Goal: Task Accomplishment & Management: Use online tool/utility

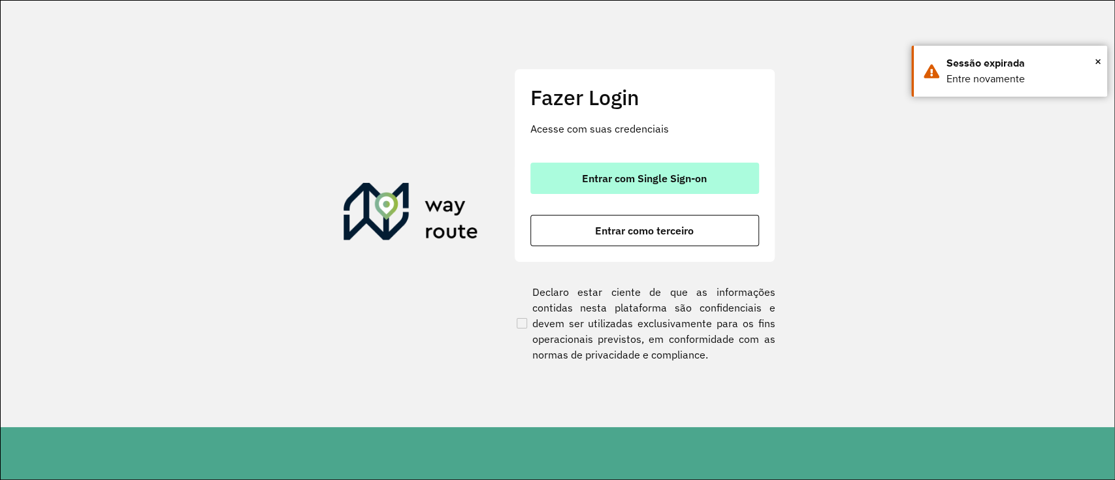
click at [653, 182] on span "Entrar com Single Sign-on" at bounding box center [644, 178] width 125 height 10
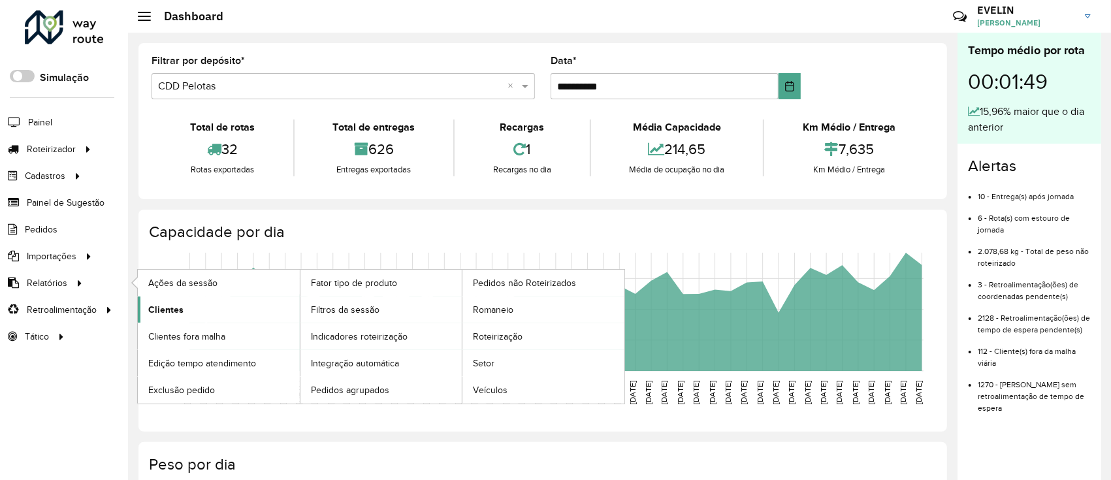
click at [167, 309] on span "Clientes" at bounding box center [165, 310] width 35 height 14
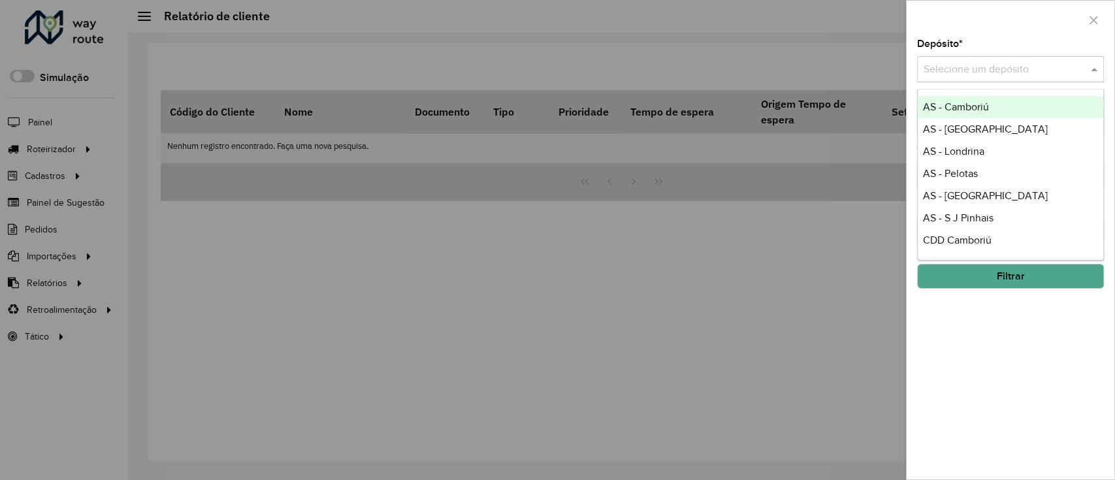
click at [1022, 74] on input "text" at bounding box center [998, 70] width 148 height 16
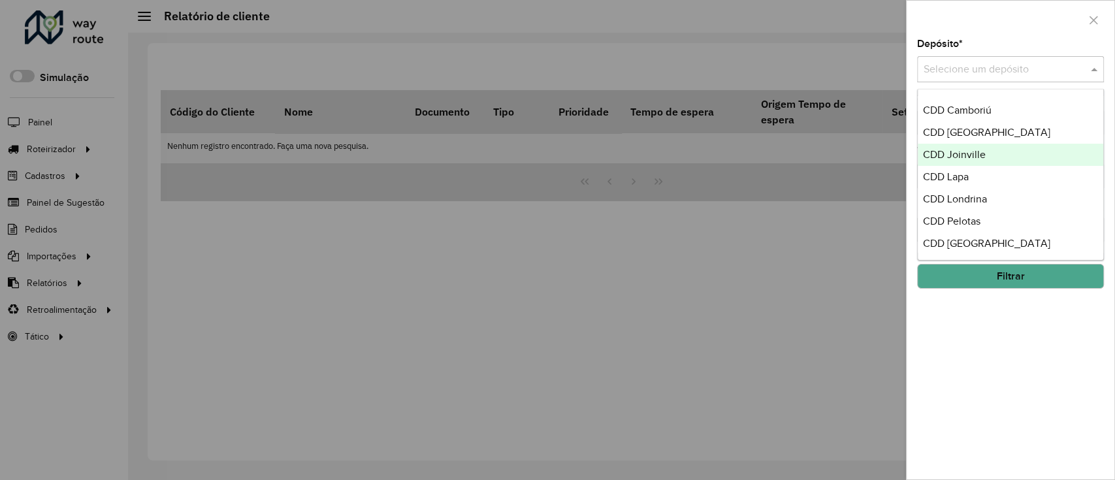
scroll to position [154, 0]
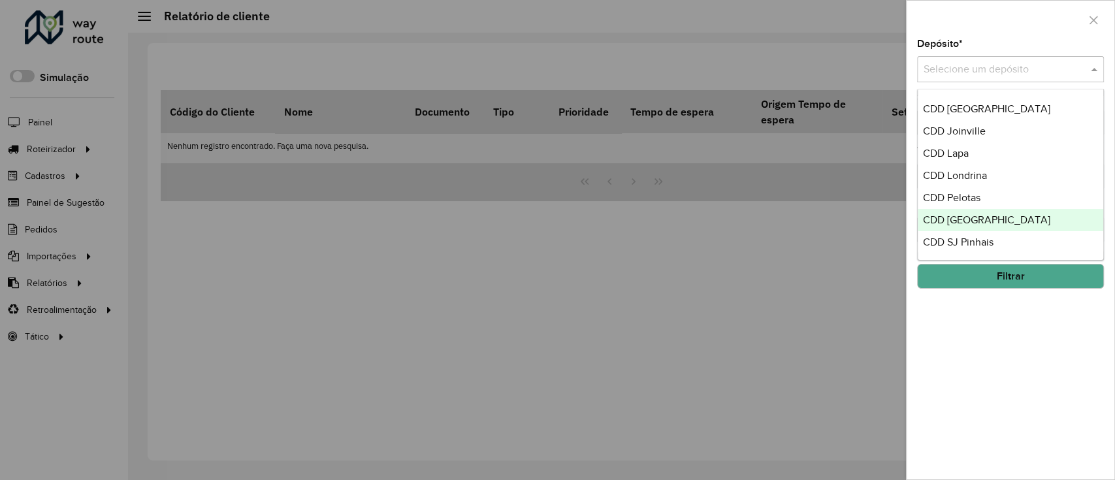
click at [970, 214] on span "CDD [GEOGRAPHIC_DATA]" at bounding box center [986, 219] width 127 height 11
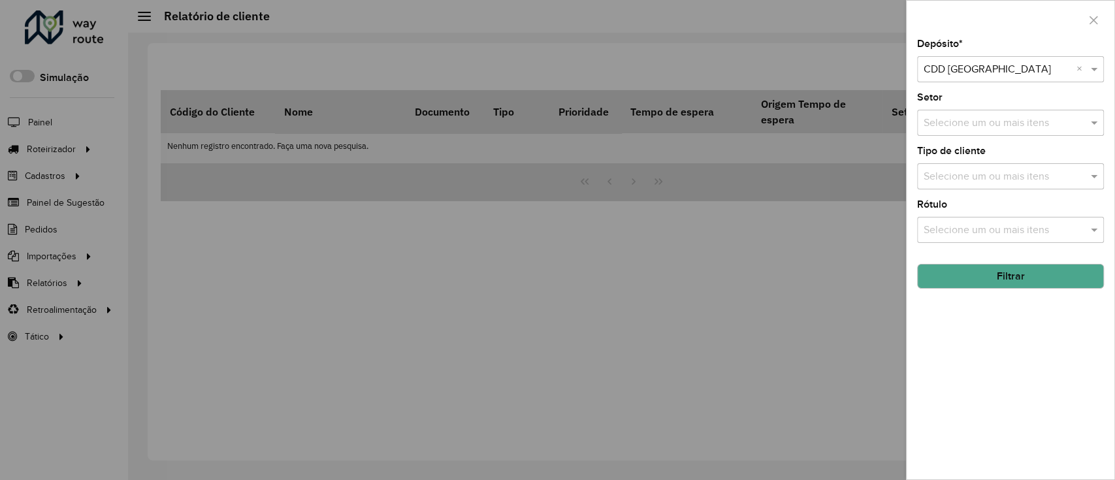
click at [1003, 280] on button "Filtrar" at bounding box center [1010, 276] width 187 height 25
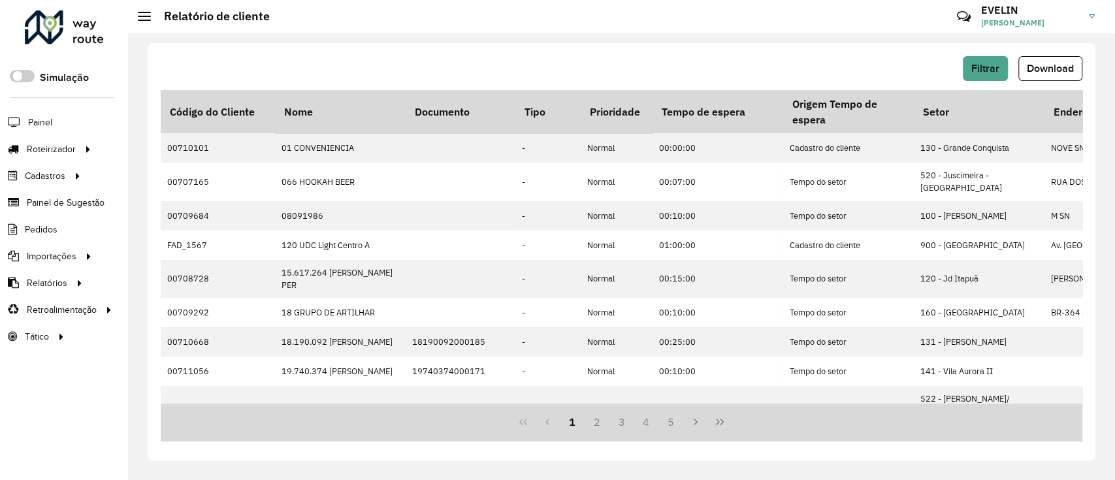
click at [1038, 76] on button "Download" at bounding box center [1051, 68] width 64 height 25
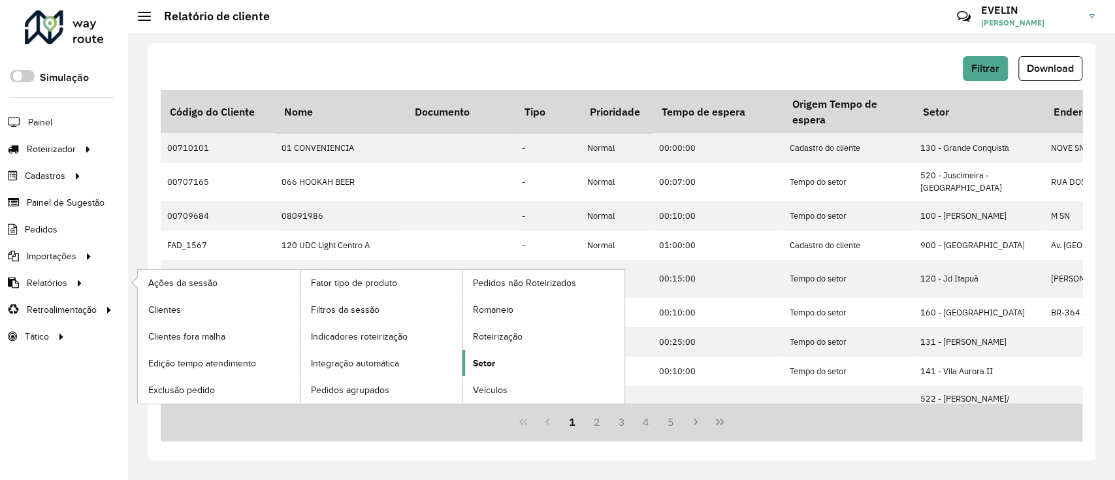
click at [496, 355] on link "Setor" at bounding box center [544, 363] width 162 height 26
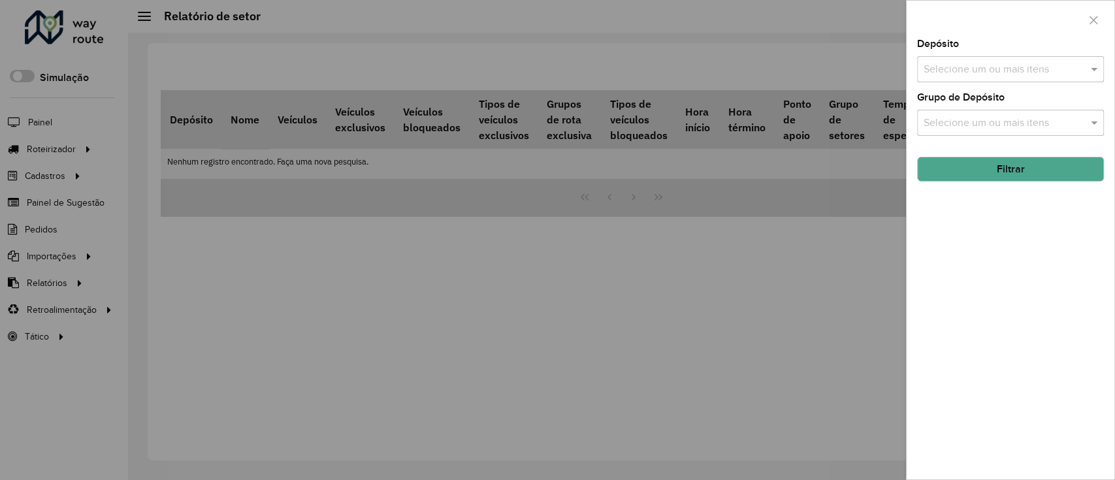
click at [971, 50] on div "Depósito Selecione um ou mais itens" at bounding box center [1010, 60] width 187 height 43
click at [949, 73] on input "text" at bounding box center [1004, 70] width 167 height 16
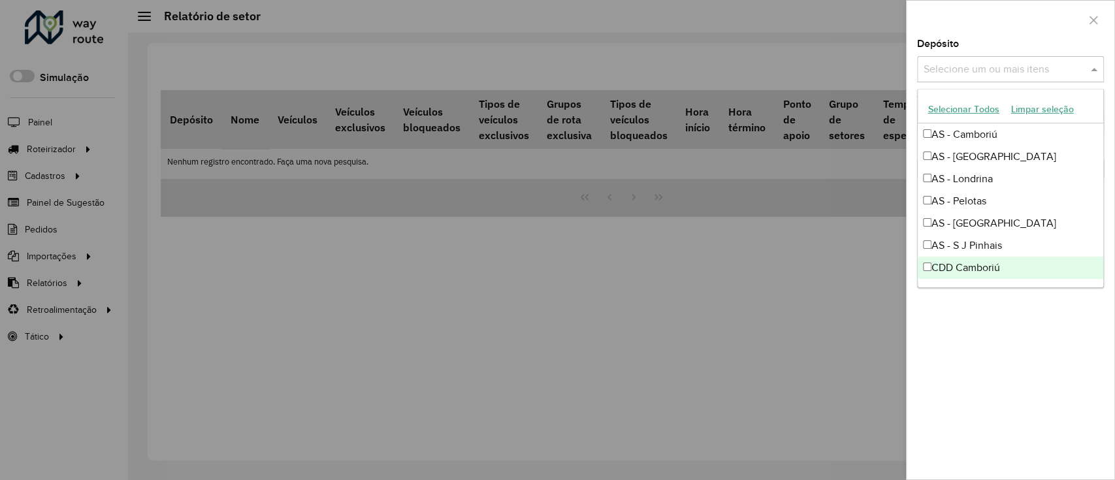
scroll to position [154, 0]
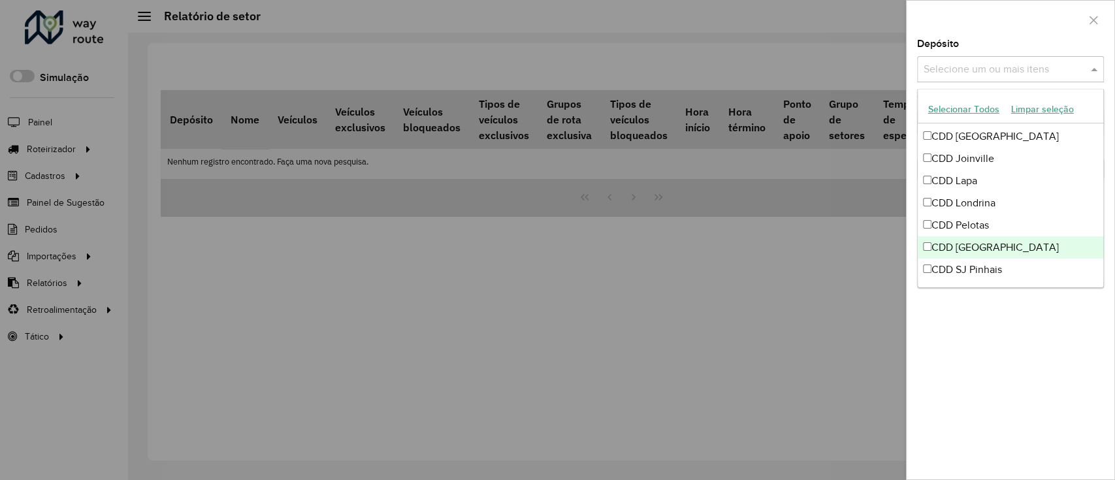
click at [983, 249] on div "CDD [GEOGRAPHIC_DATA]" at bounding box center [1011, 248] width 186 height 22
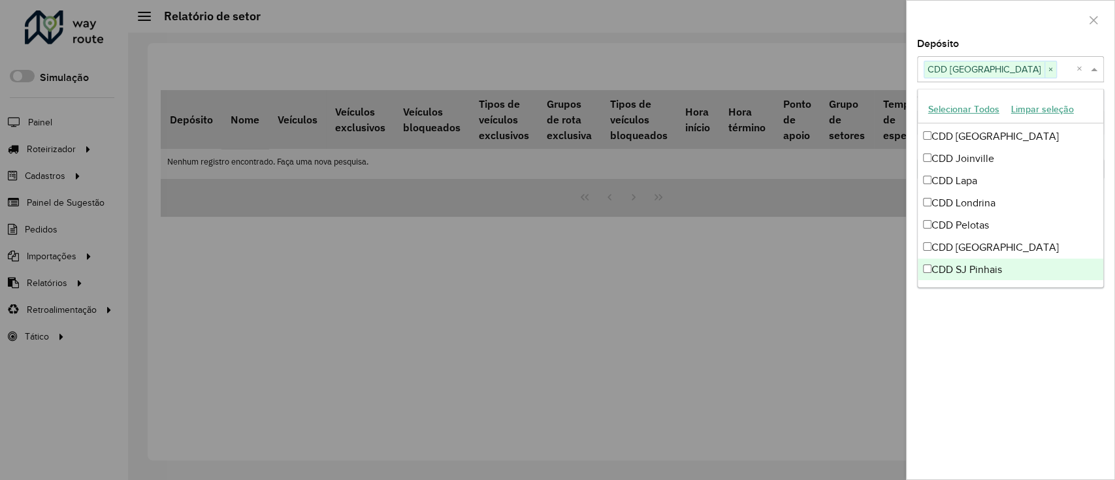
click at [1043, 327] on div "Depósito Selecione um ou mais itens CDD Rondonópolis × × Grupo de Depósito Sele…" at bounding box center [1011, 259] width 208 height 440
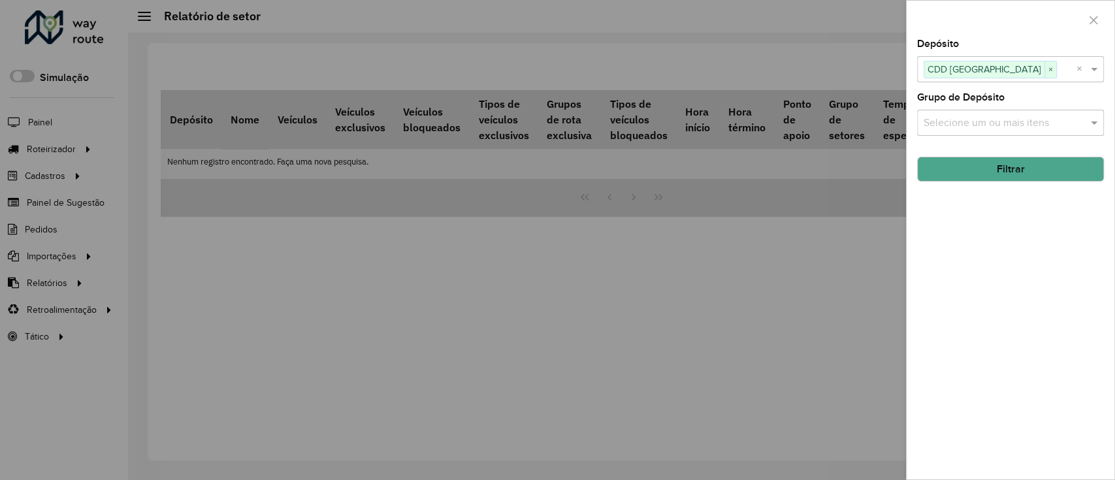
click at [1009, 165] on button "Filtrar" at bounding box center [1010, 169] width 187 height 25
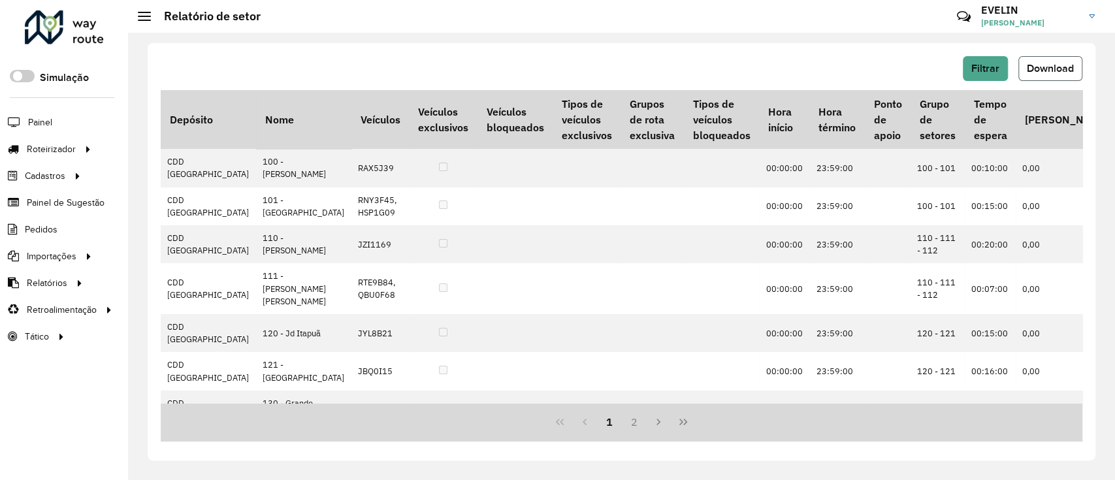
click at [1071, 65] on span "Download" at bounding box center [1050, 68] width 47 height 11
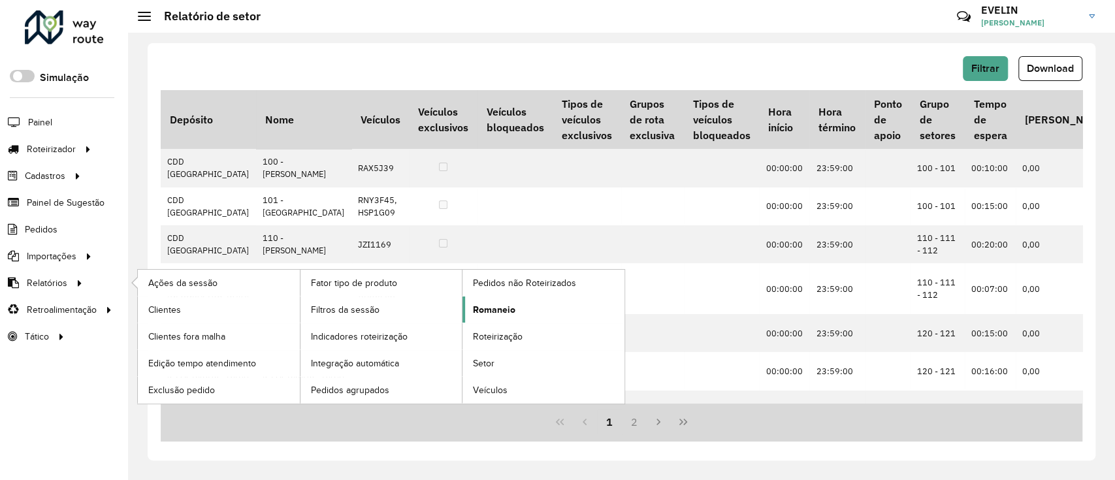
click at [507, 308] on span "Romaneio" at bounding box center [494, 310] width 42 height 14
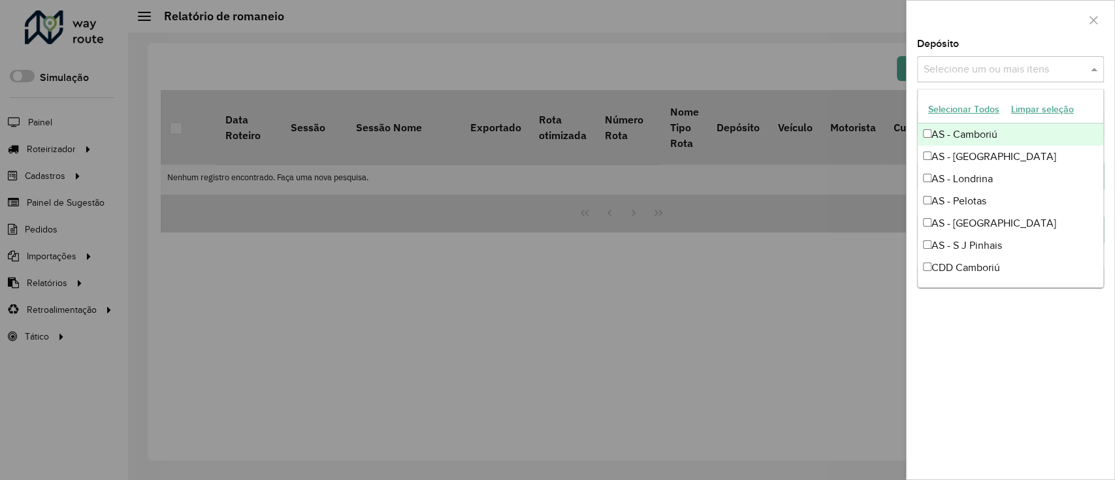
click at [1018, 75] on input "text" at bounding box center [1004, 70] width 167 height 16
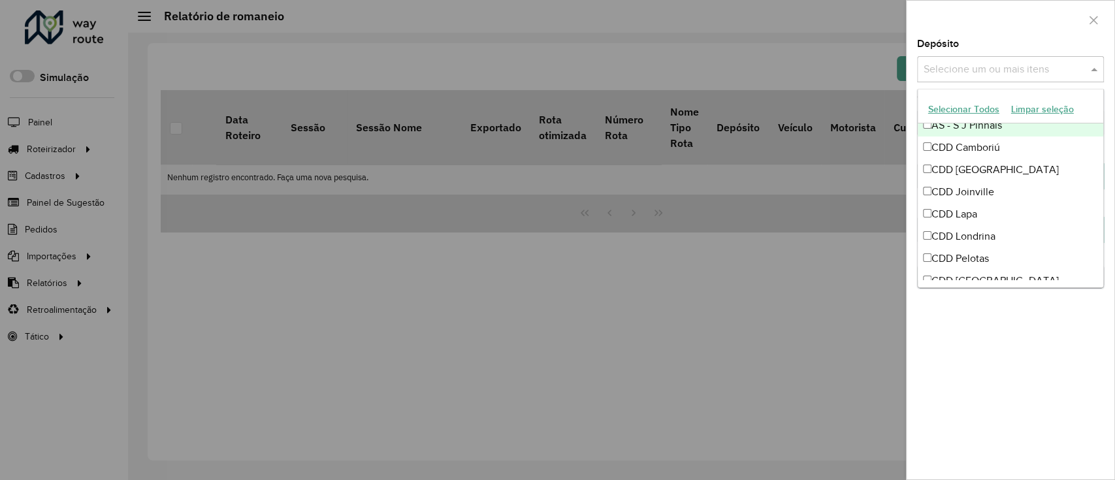
scroll to position [154, 0]
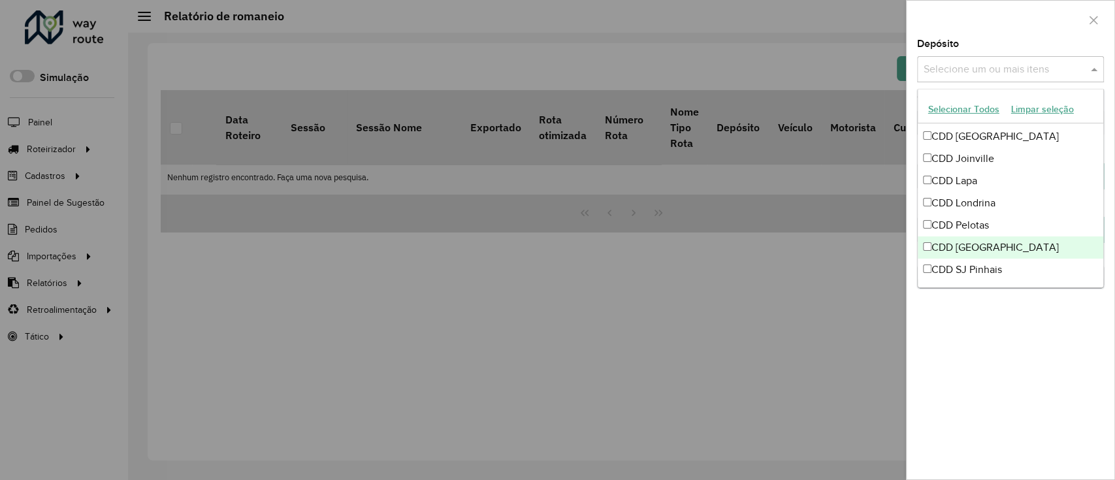
click at [985, 244] on div "CDD [GEOGRAPHIC_DATA]" at bounding box center [1011, 248] width 186 height 22
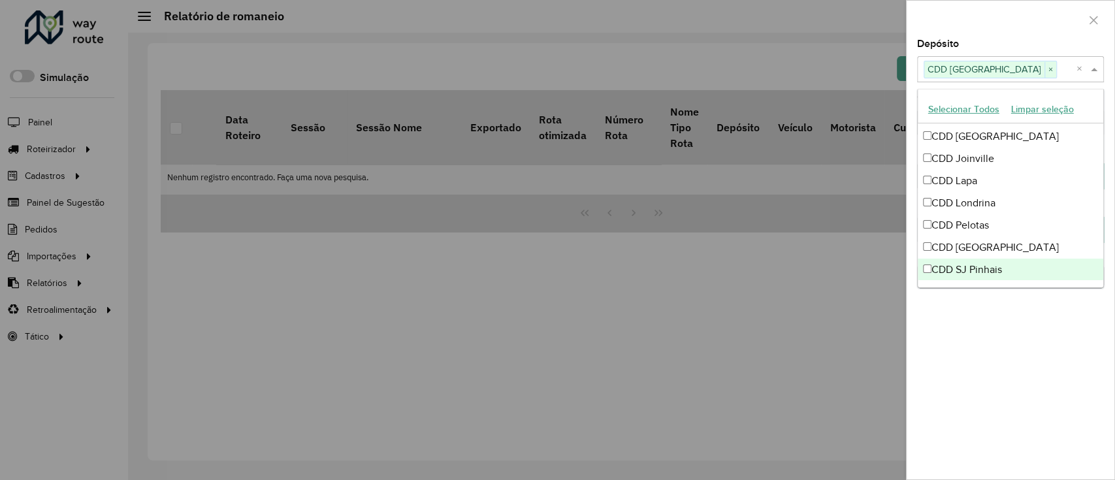
click at [979, 337] on div "**********" at bounding box center [1011, 259] width 208 height 440
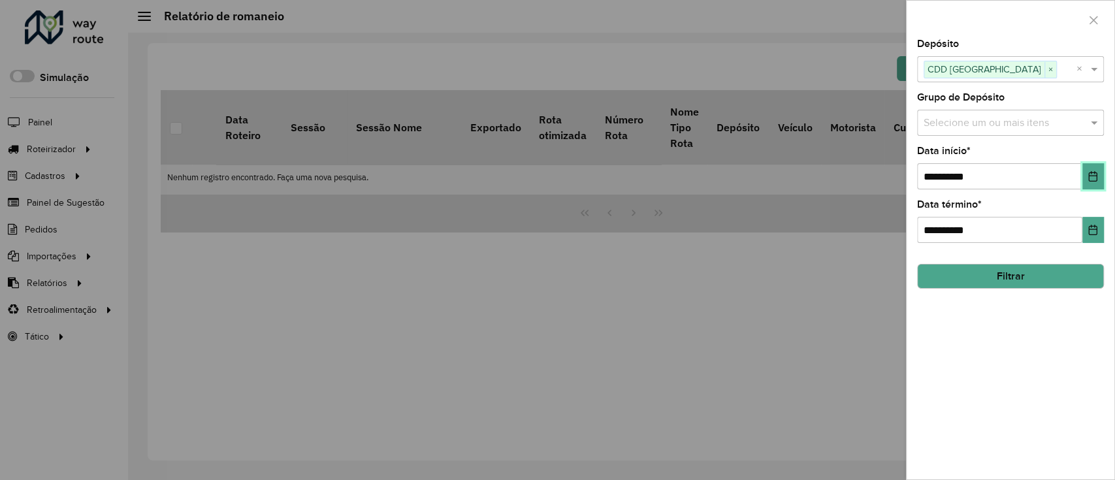
click at [1092, 175] on icon "Choose Date" at bounding box center [1093, 176] width 10 height 10
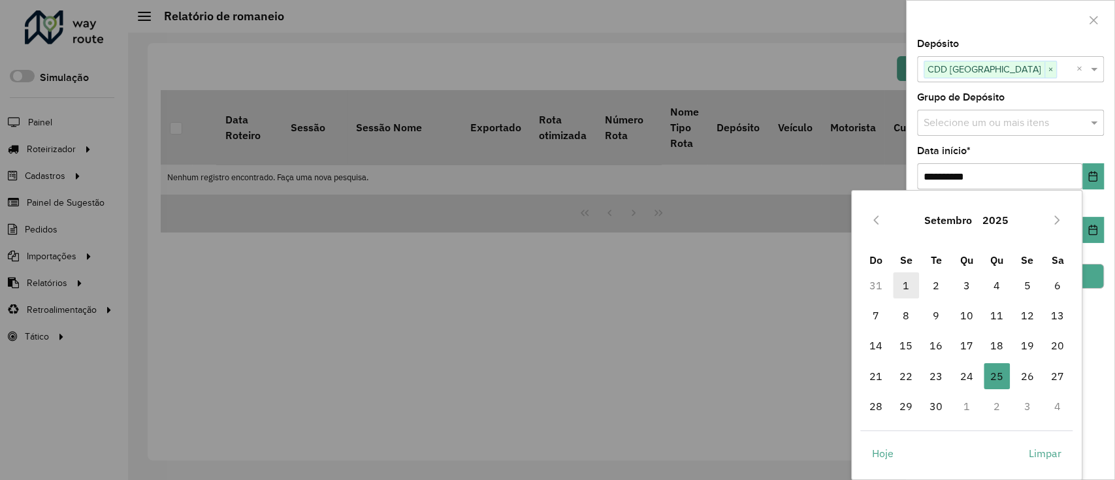
click at [903, 287] on span "1" at bounding box center [906, 285] width 26 height 26
type input "**********"
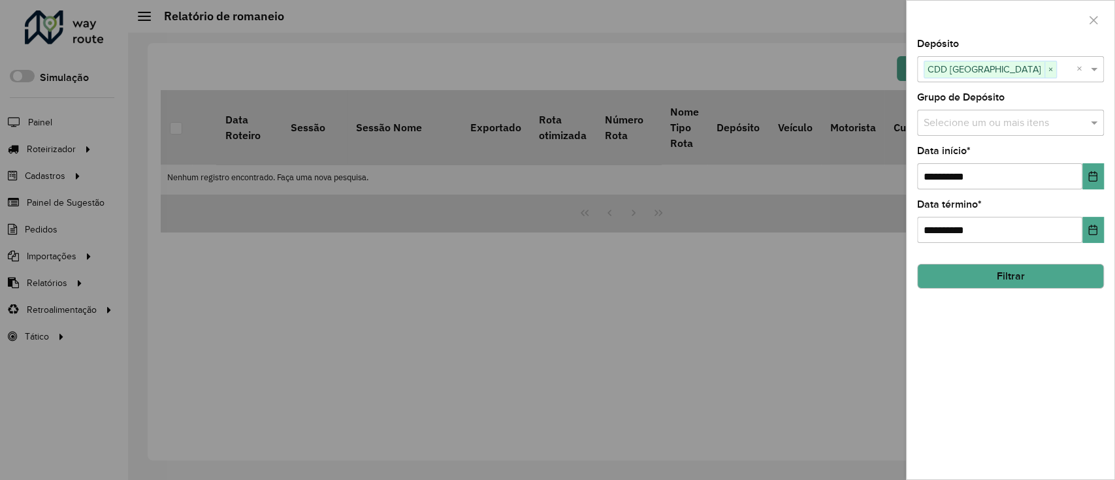
click at [1092, 275] on button "Filtrar" at bounding box center [1010, 276] width 187 height 25
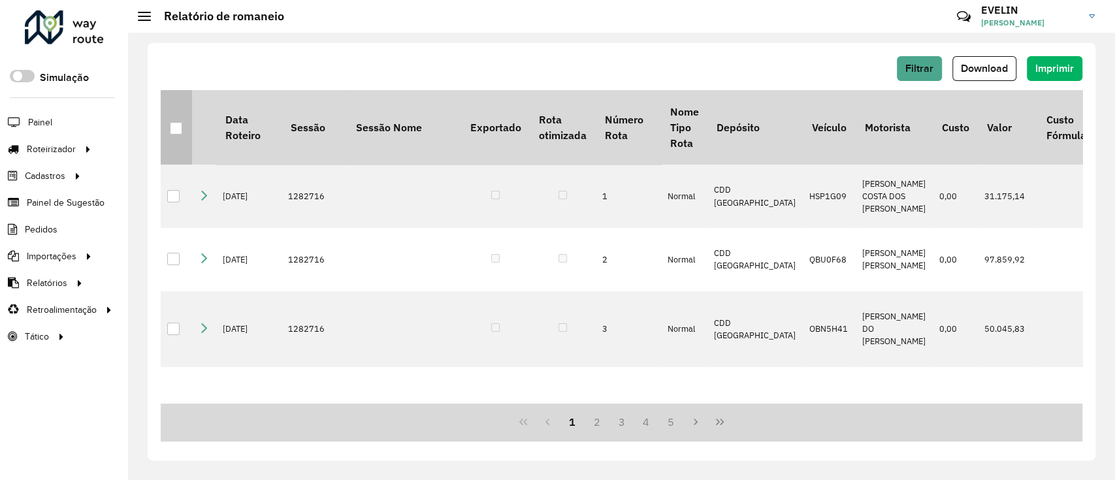
click at [183, 131] on th at bounding box center [176, 127] width 31 height 74
click at [178, 130] on div at bounding box center [176, 128] width 12 height 12
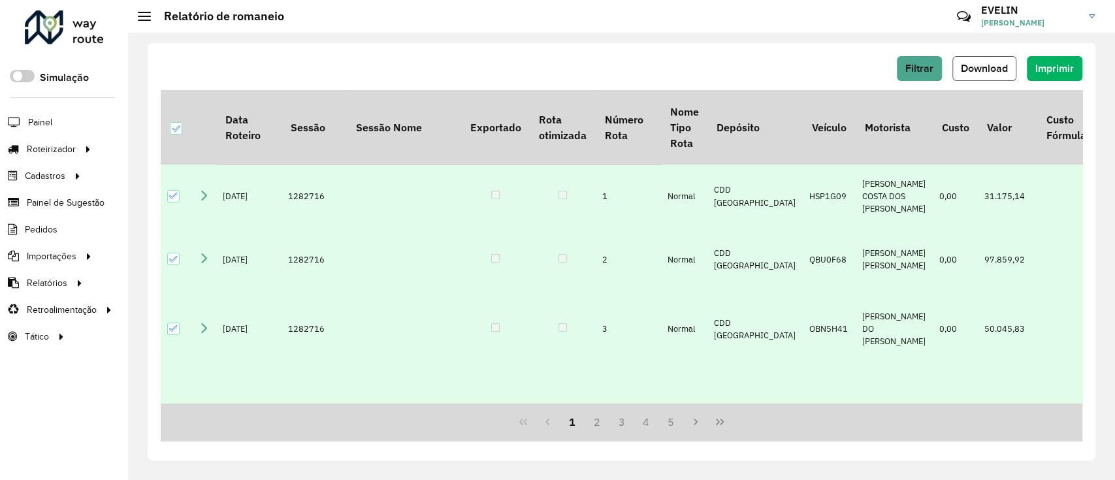
click at [1002, 67] on span "Download" at bounding box center [984, 68] width 47 height 11
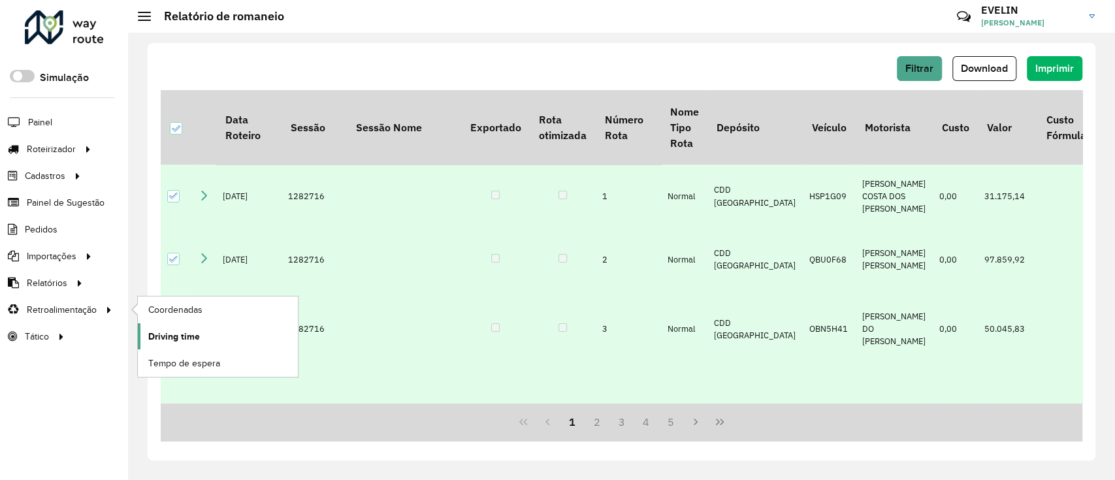
click at [193, 340] on span "Driving time" at bounding box center [174, 337] width 52 height 14
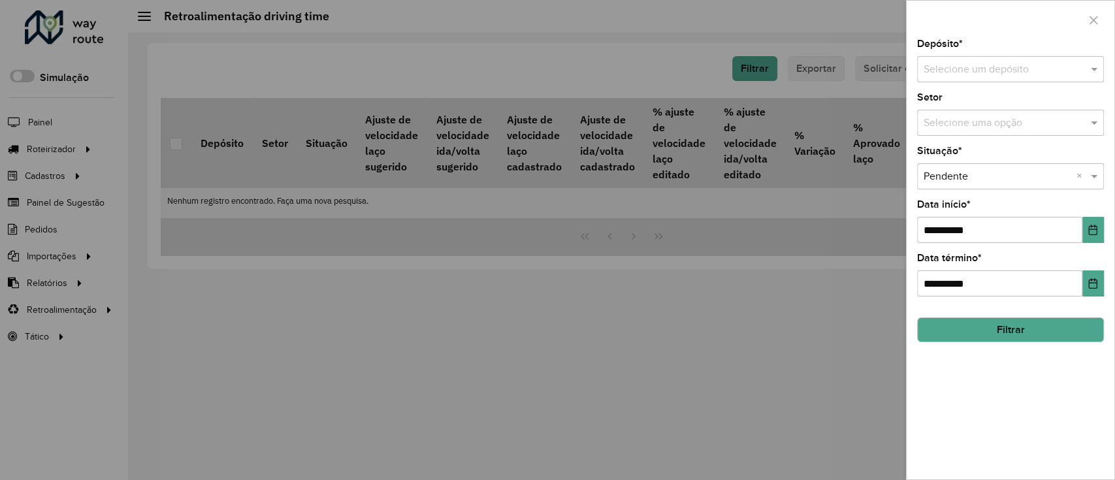
click at [1035, 78] on div "Selecione um depósito" at bounding box center [1010, 69] width 187 height 26
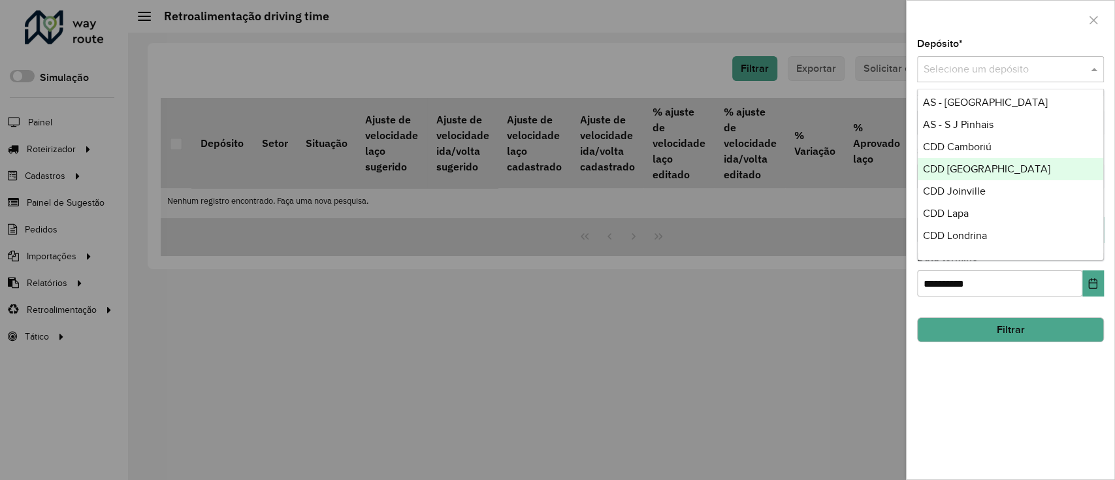
scroll to position [154, 0]
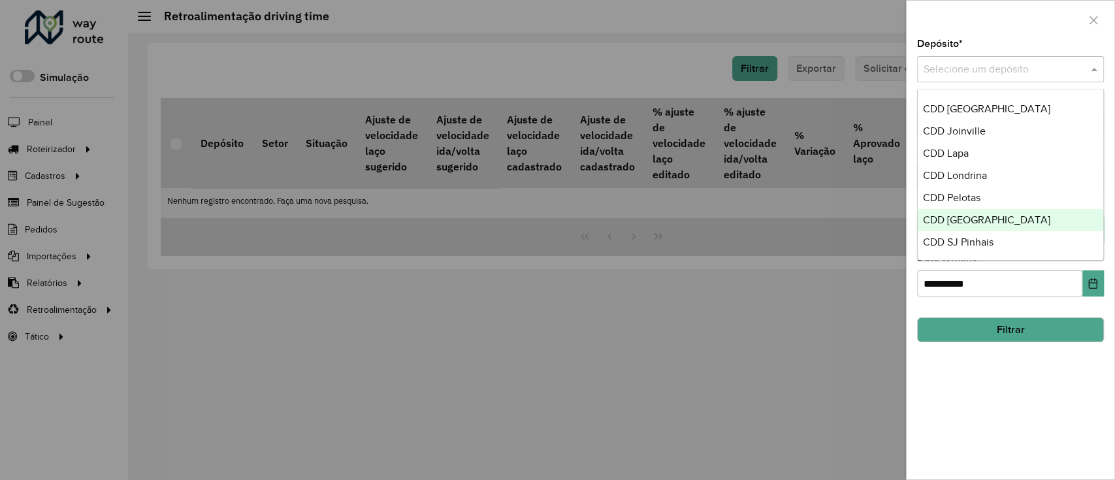
click at [997, 218] on span "CDD [GEOGRAPHIC_DATA]" at bounding box center [986, 219] width 127 height 11
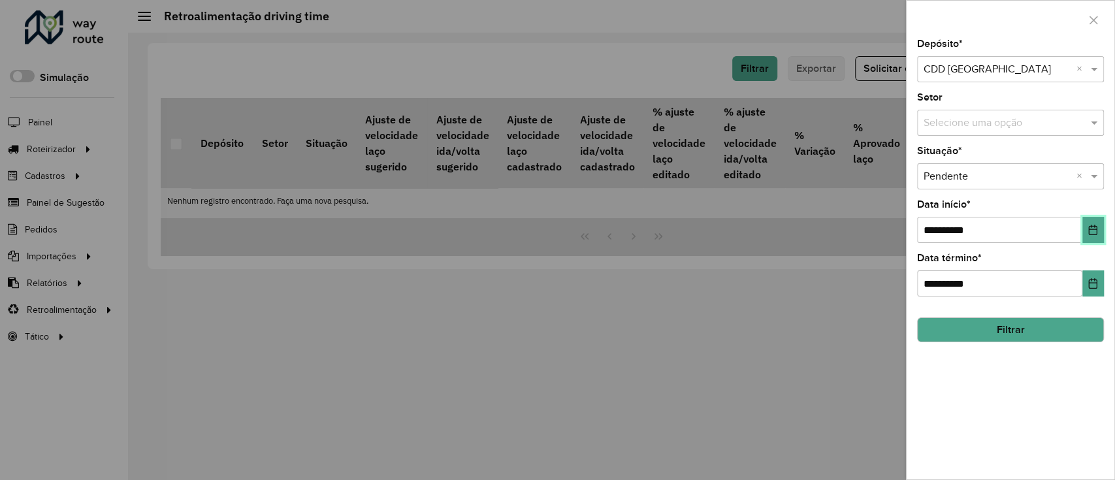
click at [1086, 237] on button "Choose Date" at bounding box center [1094, 230] width 22 height 26
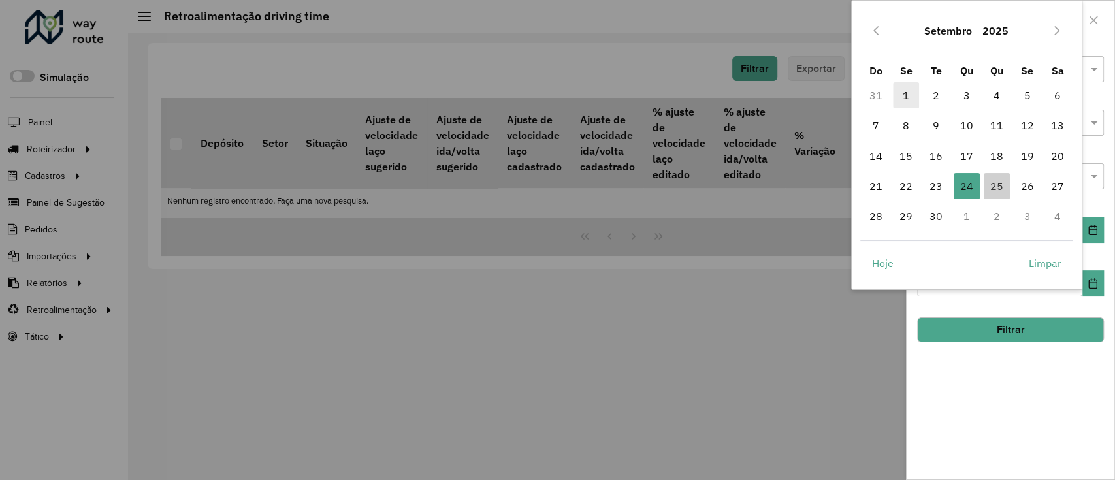
click at [904, 93] on span "1" at bounding box center [906, 95] width 26 height 26
type input "**********"
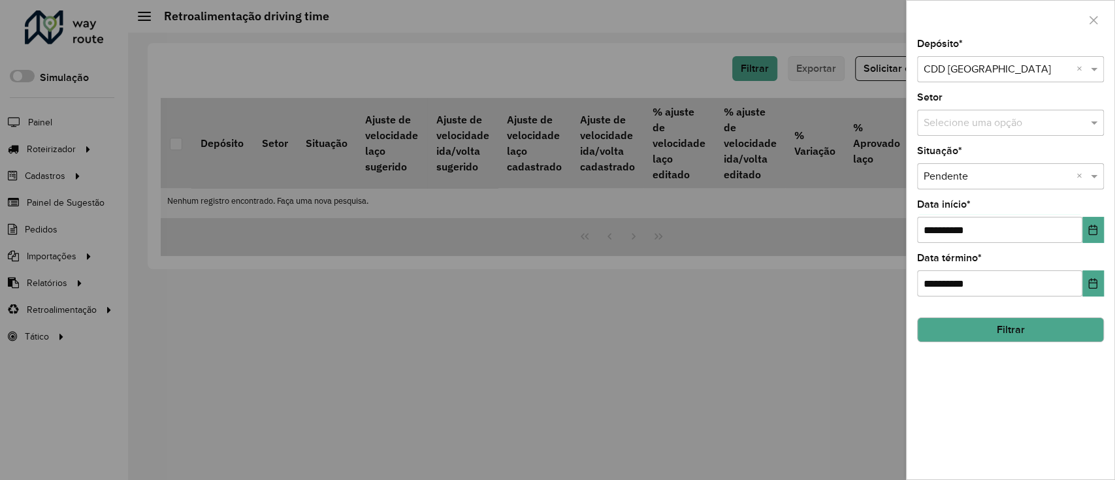
click at [1033, 325] on button "Filtrar" at bounding box center [1010, 330] width 187 height 25
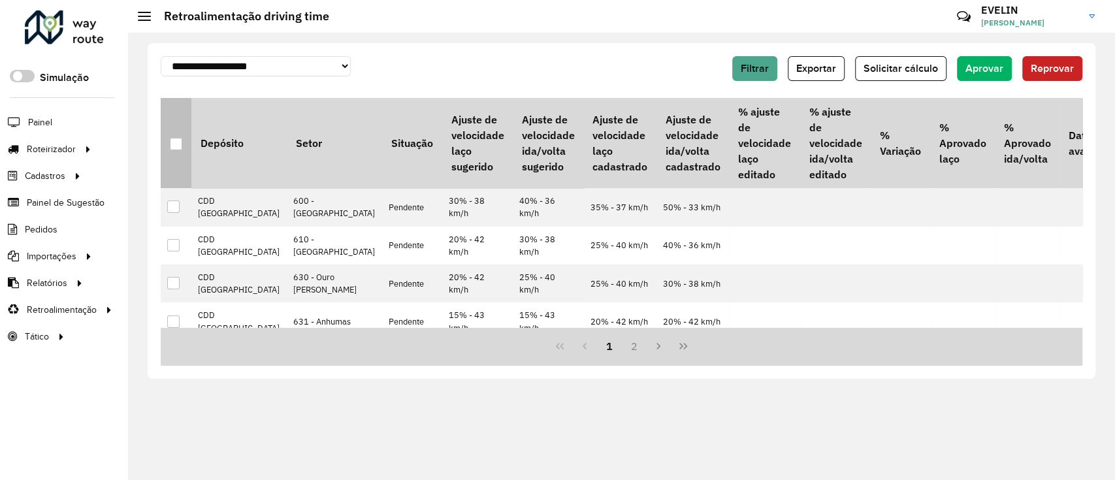
click at [172, 147] on div at bounding box center [176, 144] width 12 height 12
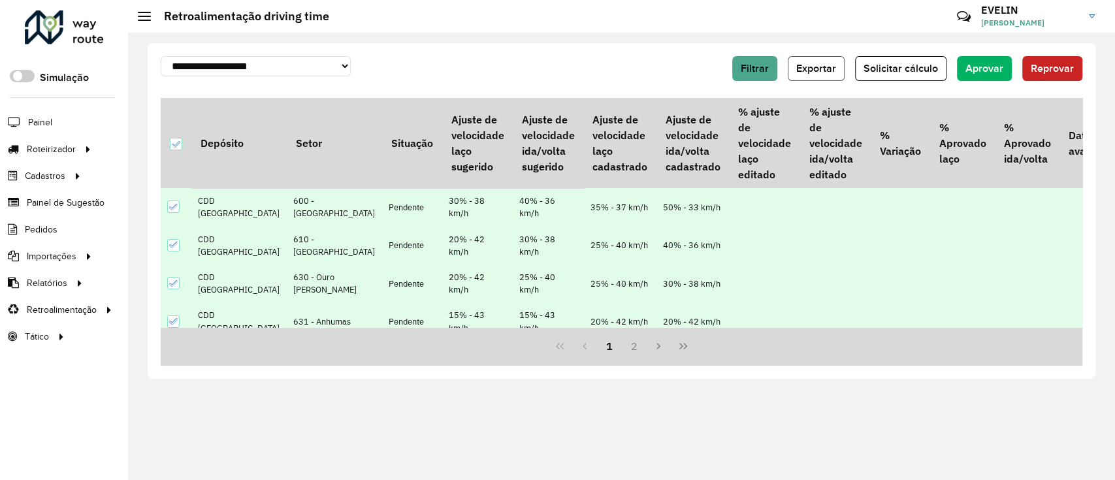
click at [806, 76] on button "Exportar" at bounding box center [816, 68] width 57 height 25
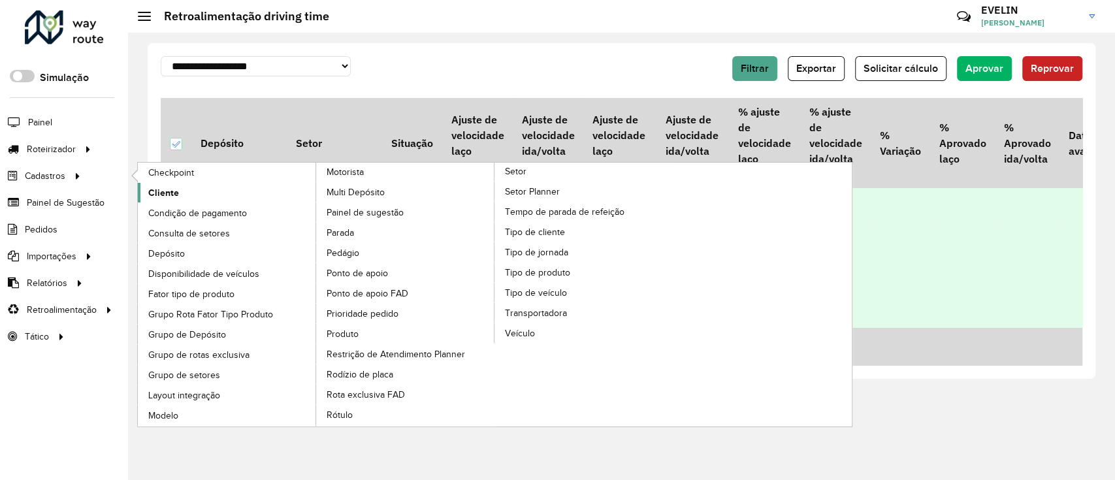
click at [172, 191] on span "Cliente" at bounding box center [163, 193] width 31 height 14
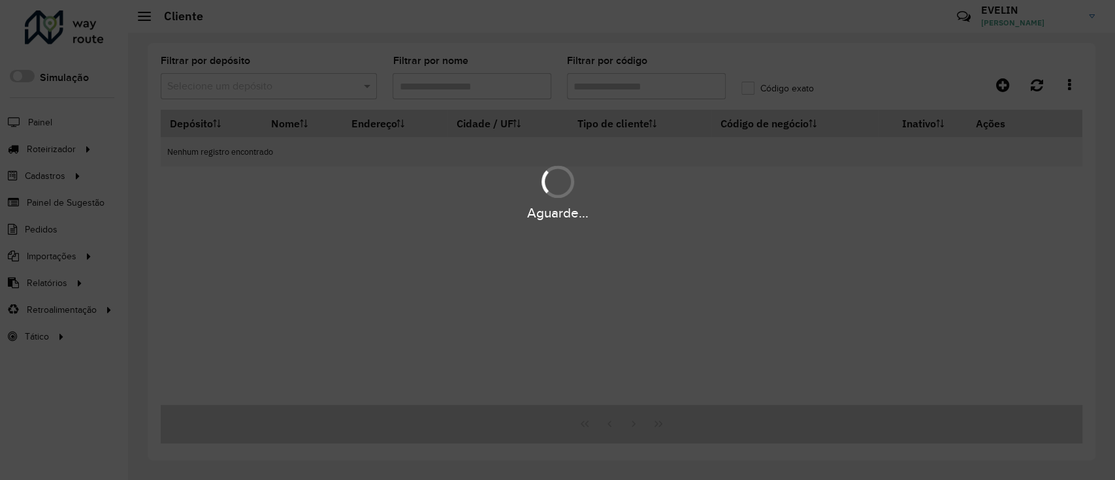
click at [651, 91] on div "Aguarde..." at bounding box center [557, 240] width 1115 height 480
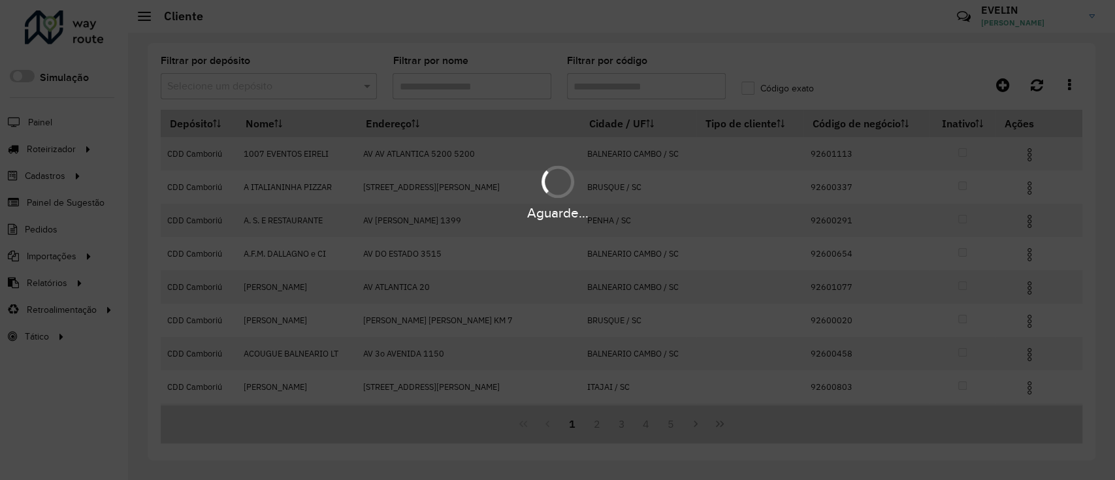
click at [653, 88] on hb-app "Aguarde... Pop-up bloqueado! Seu navegador bloqueou automáticamente a abertura …" at bounding box center [557, 240] width 1115 height 480
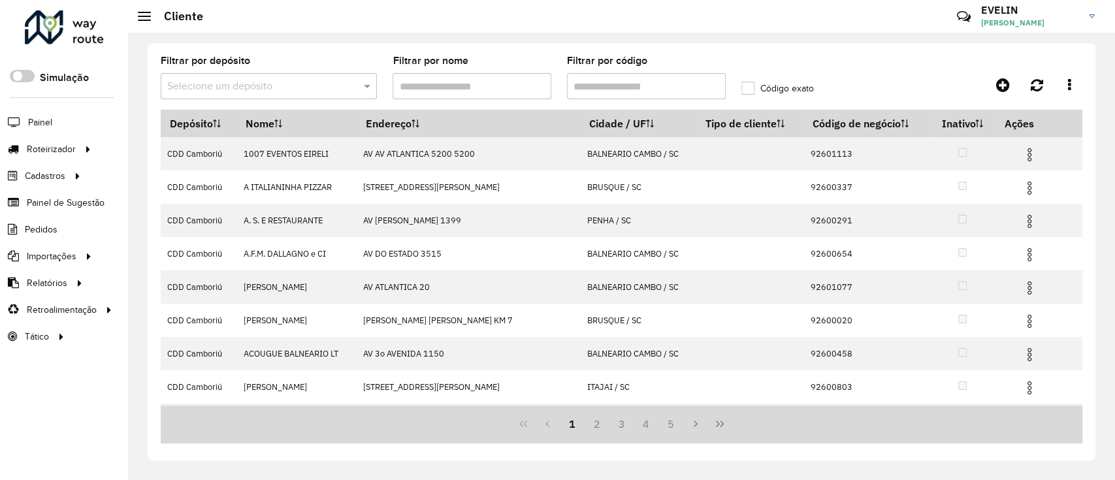
click at [653, 88] on input "Filtrar por código" at bounding box center [646, 86] width 159 height 26
paste input "****"
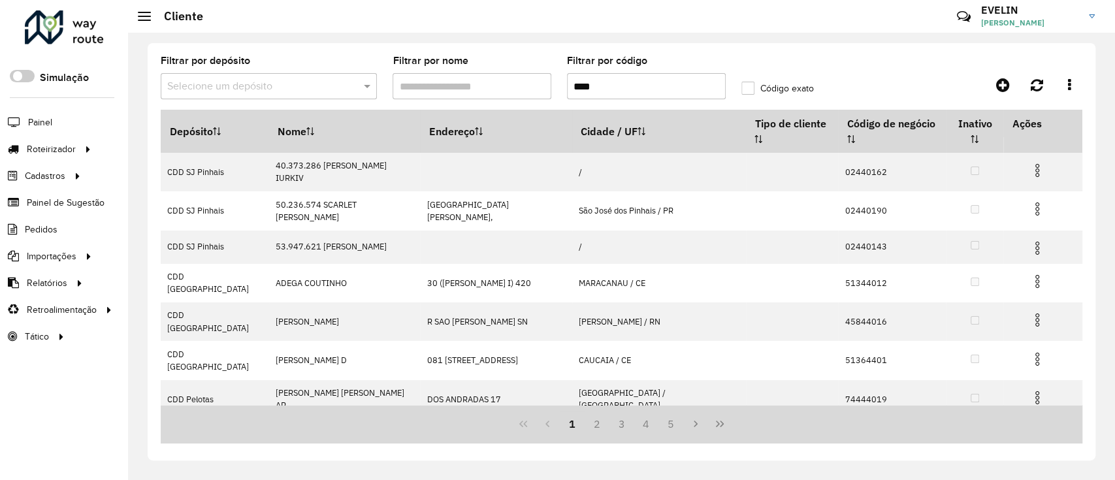
type input "****"
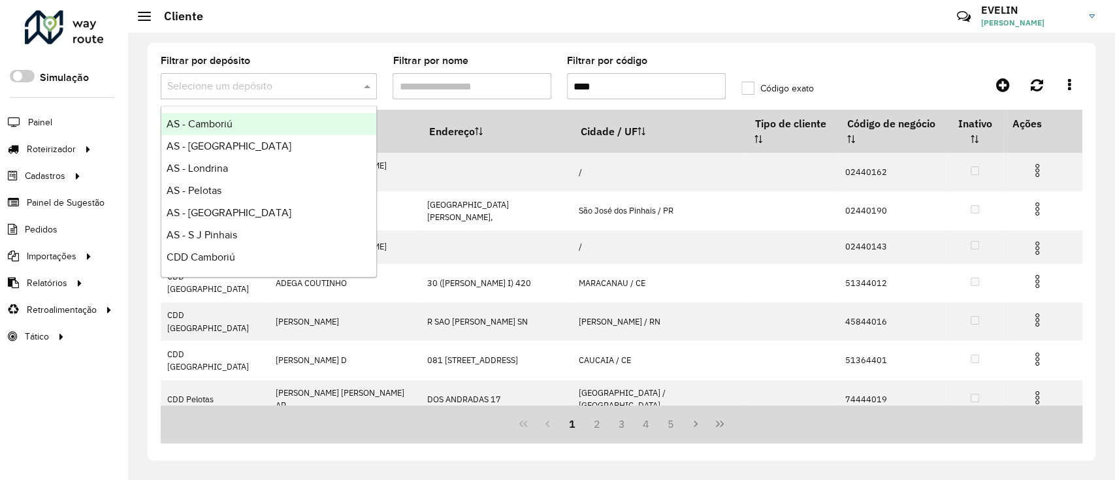
click at [325, 83] on input "text" at bounding box center [255, 87] width 177 height 16
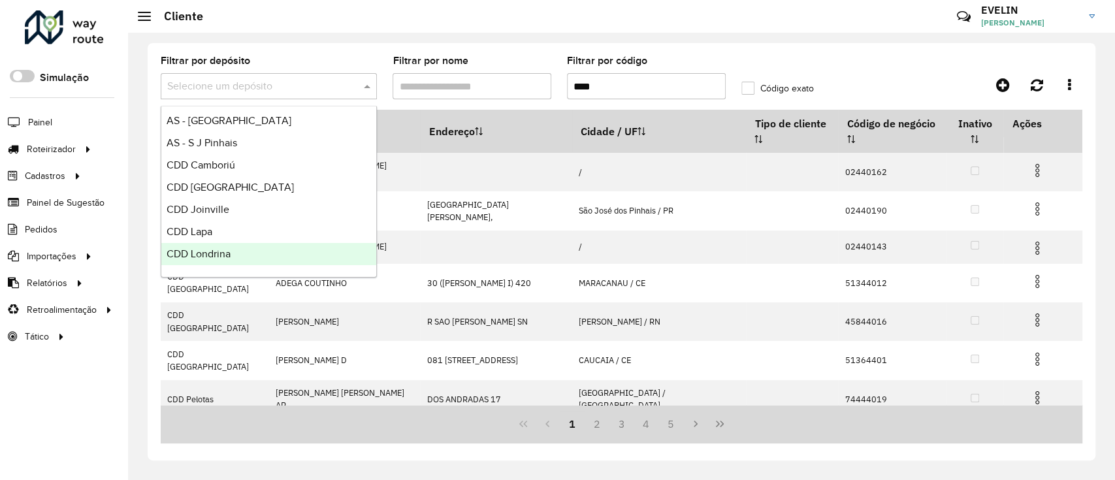
scroll to position [154, 0]
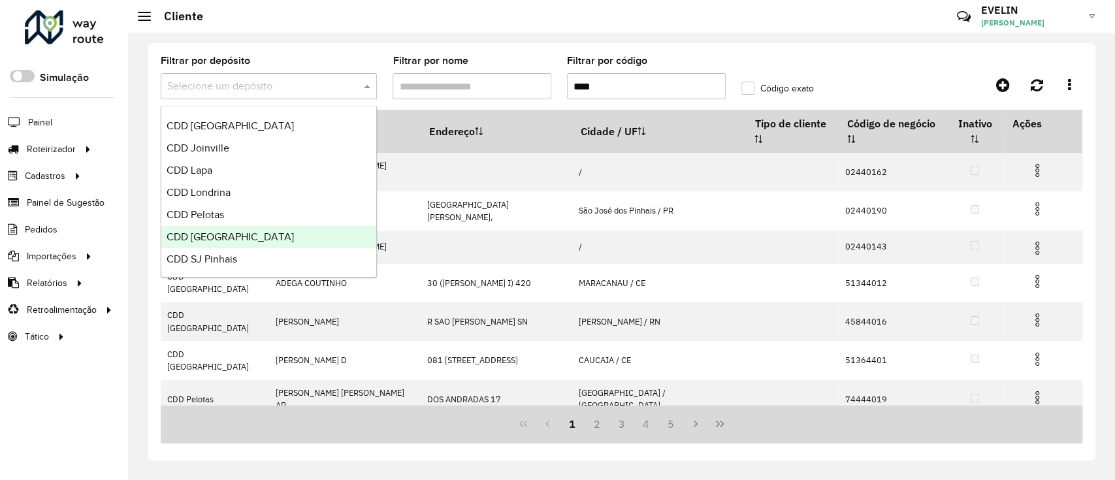
click at [248, 231] on span "CDD [GEOGRAPHIC_DATA]" at bounding box center [230, 236] width 127 height 11
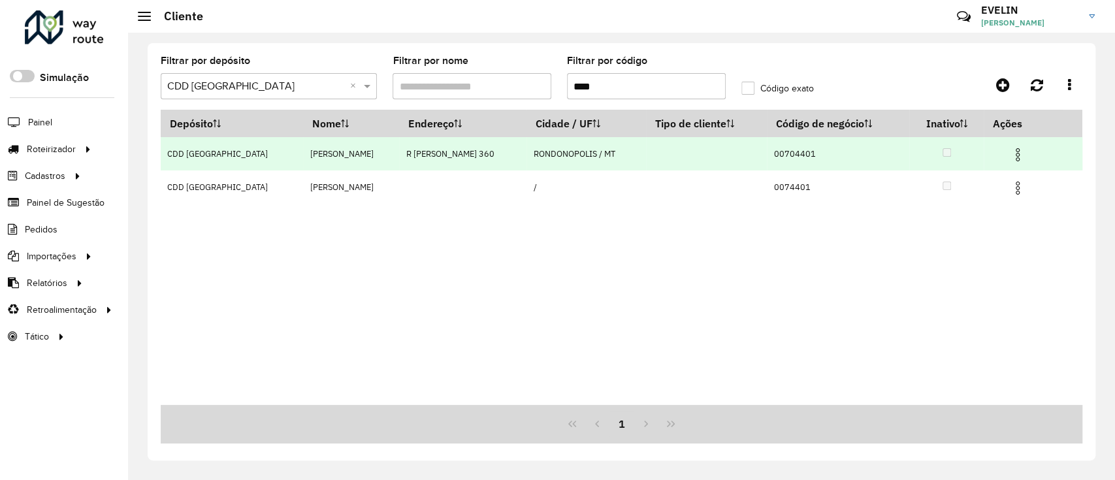
click at [1026, 147] on img at bounding box center [1018, 155] width 16 height 16
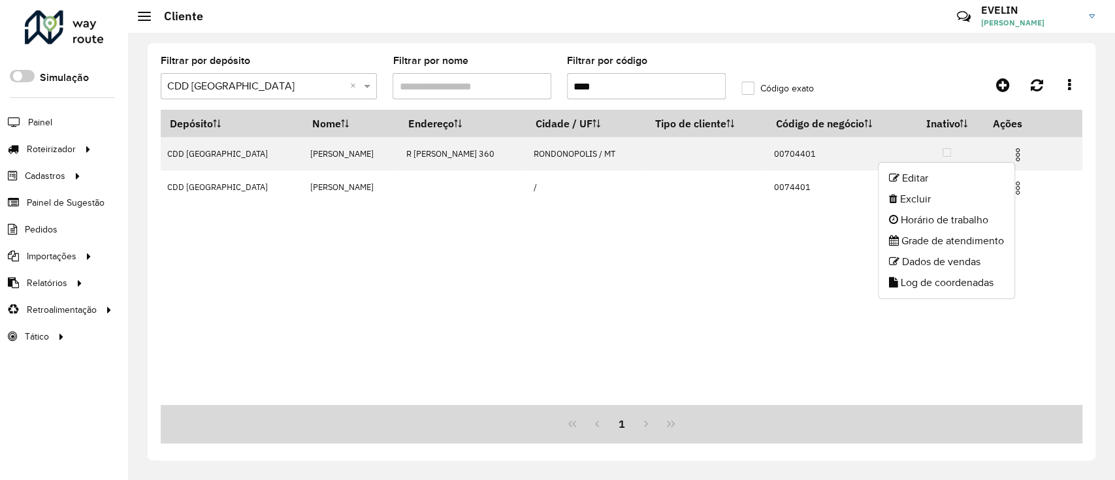
click at [947, 165] on ul "Editar Excluir Horário de trabalho Grade de atendimento Dados de vendas Log de …" at bounding box center [946, 230] width 137 height 137
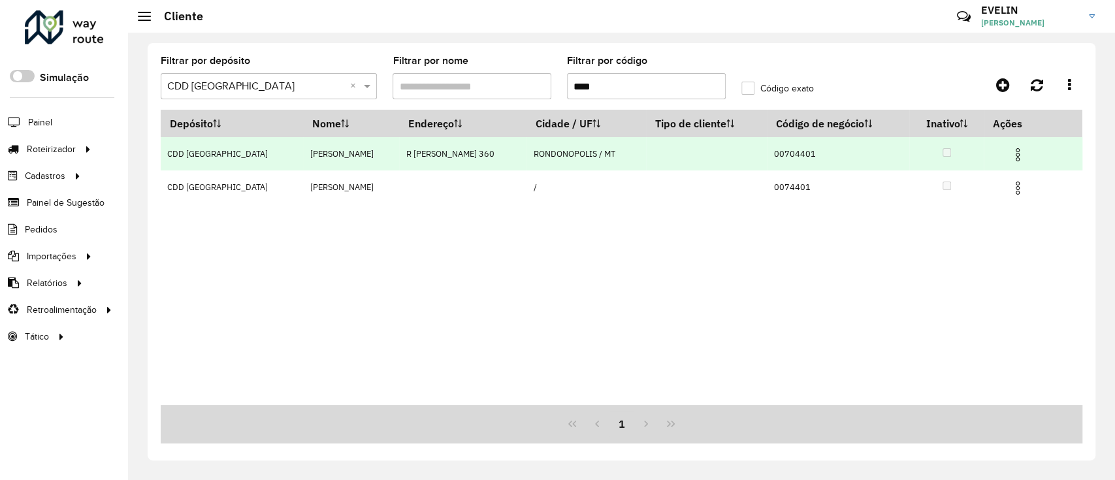
click at [1019, 146] on span at bounding box center [1018, 153] width 16 height 18
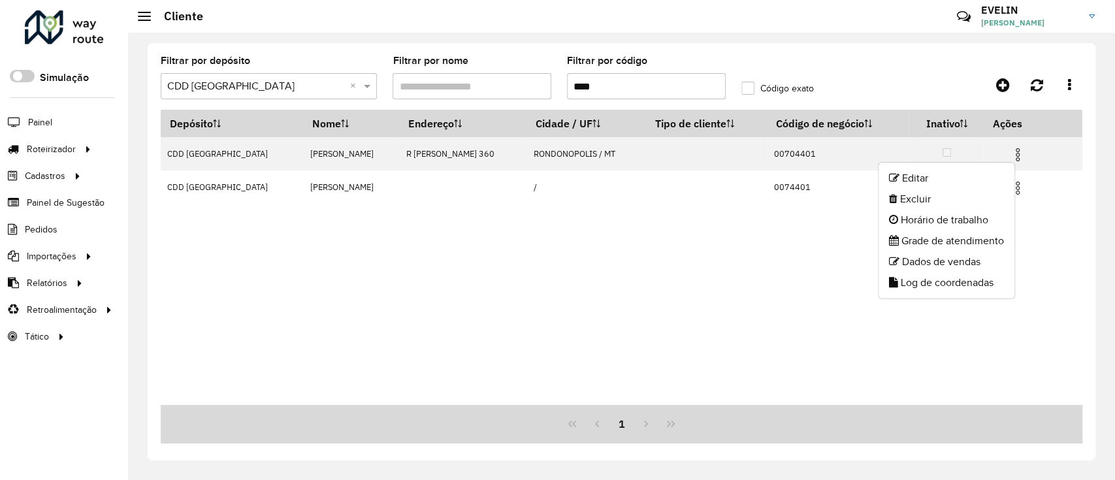
click at [1002, 166] on ul "Editar Excluir Horário de trabalho Grade de atendimento Dados de vendas Log de …" at bounding box center [946, 230] width 137 height 137
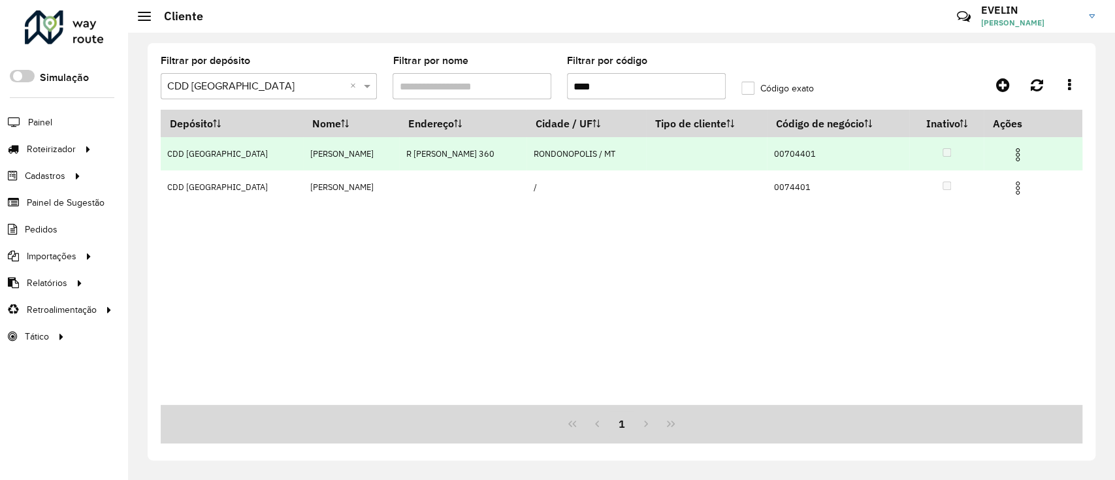
click at [1018, 154] on img at bounding box center [1018, 155] width 16 height 16
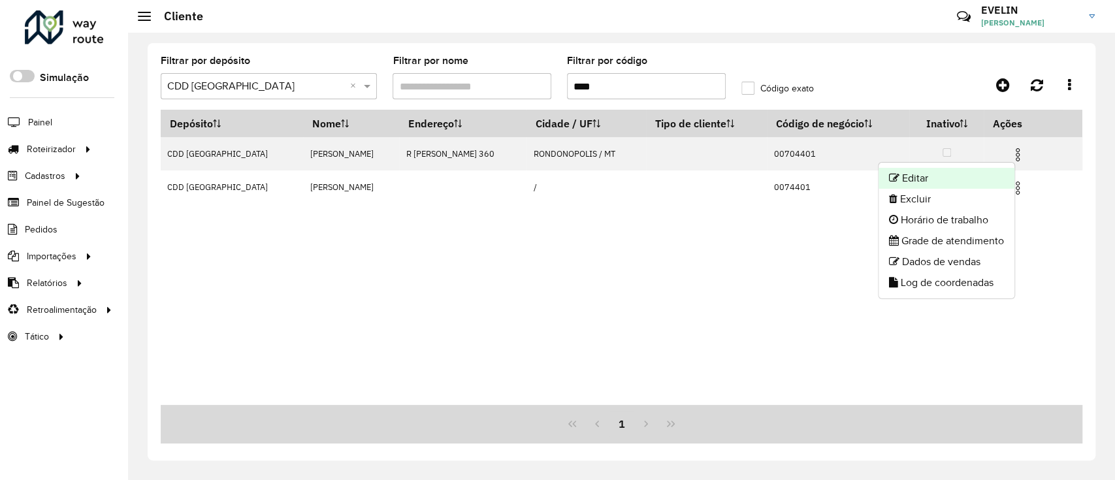
click at [994, 181] on li "Editar" at bounding box center [947, 178] width 136 height 21
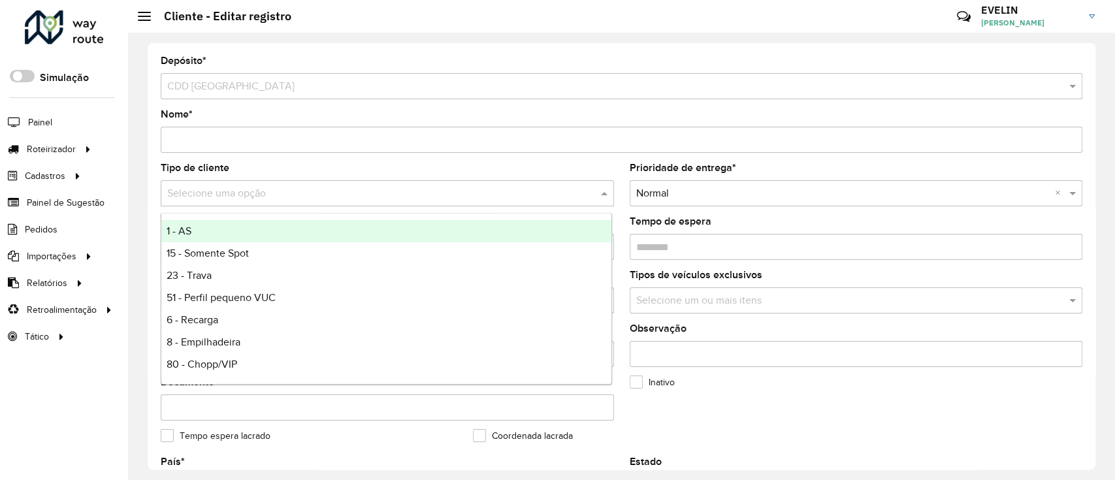
click at [318, 195] on input "text" at bounding box center [374, 194] width 414 height 16
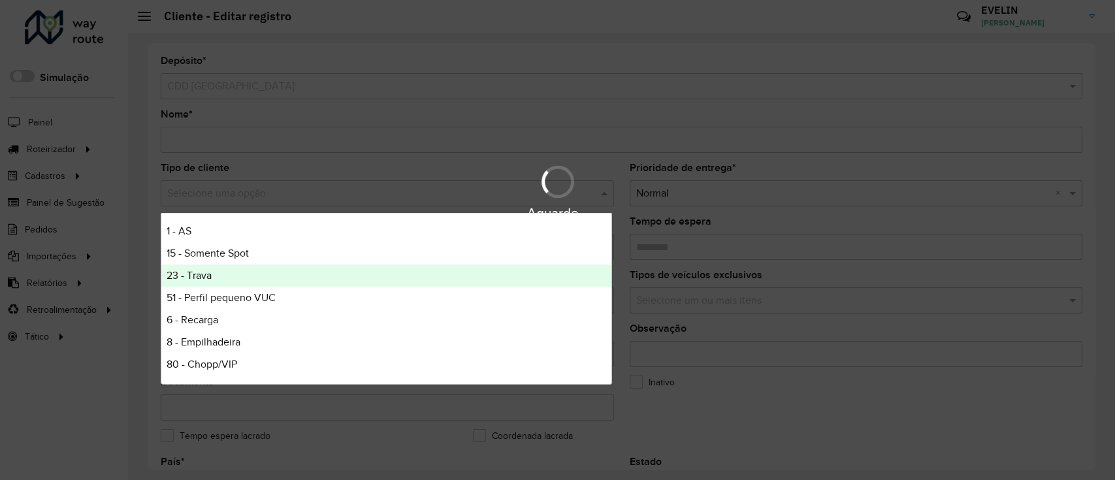
click at [201, 278] on span "23 - Trava" at bounding box center [189, 275] width 45 height 11
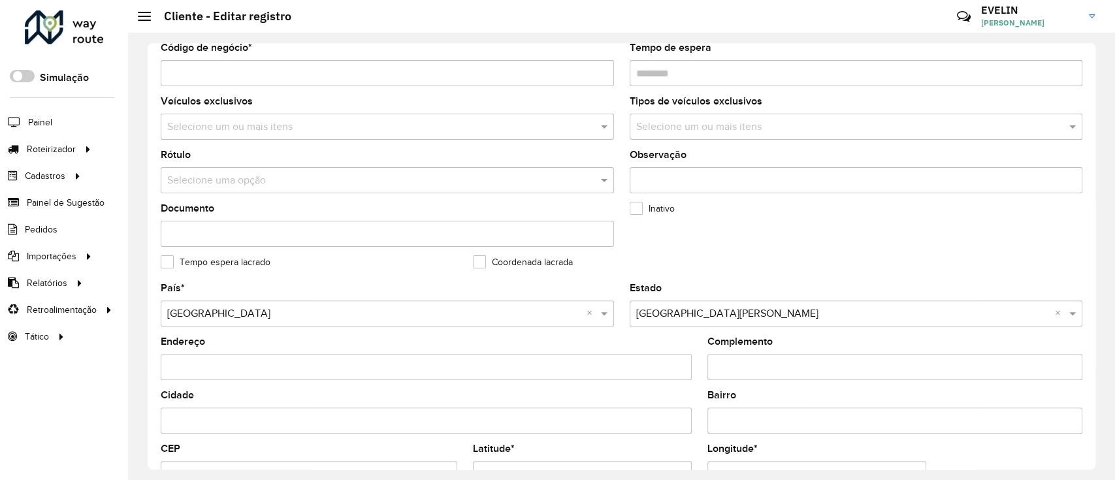
scroll to position [87, 0]
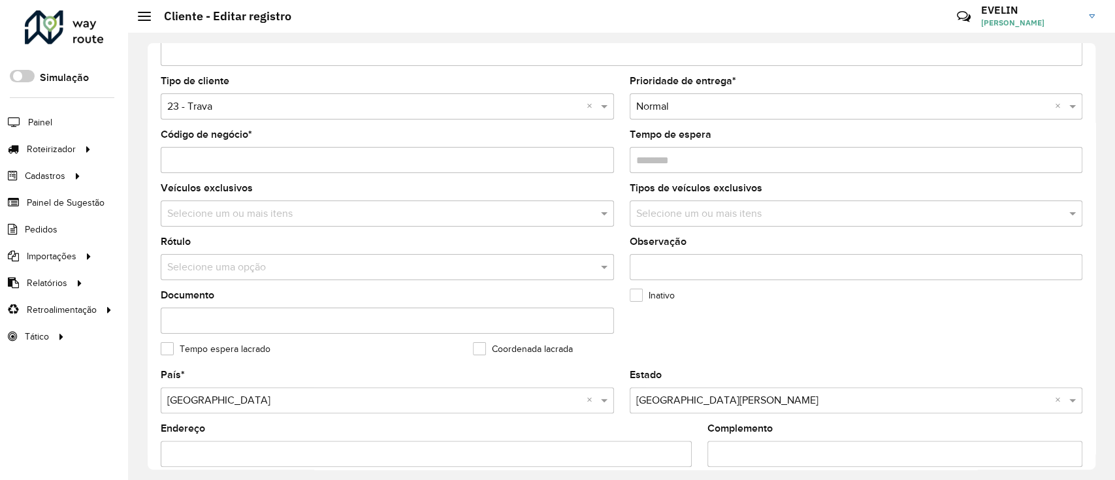
click at [321, 261] on input "text" at bounding box center [374, 268] width 414 height 16
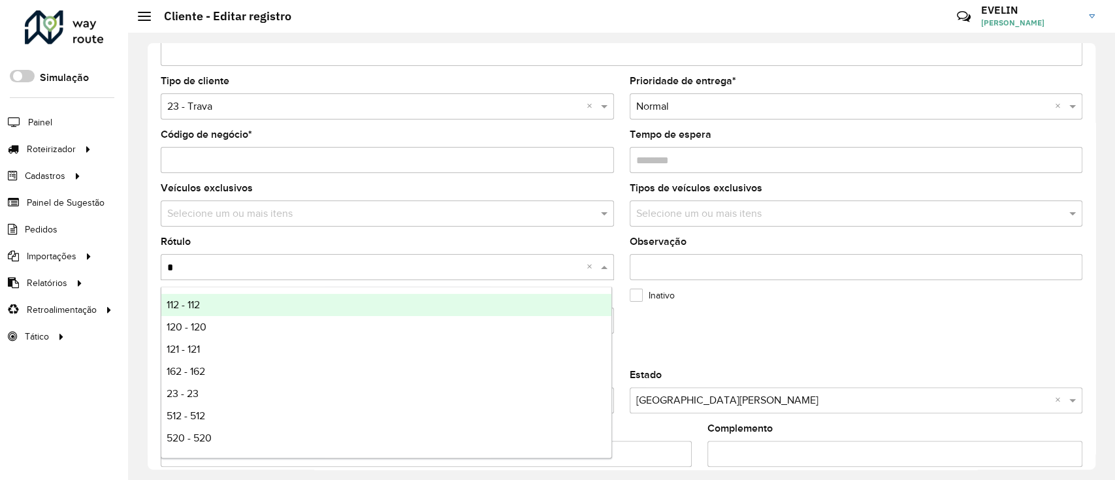
type input "**"
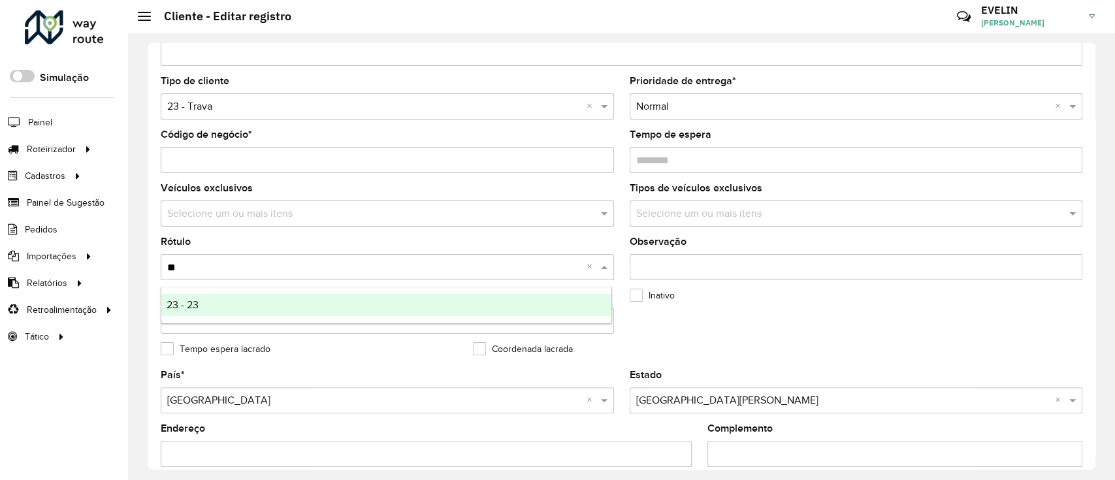
click at [209, 299] on div "23 - 23" at bounding box center [386, 305] width 450 height 22
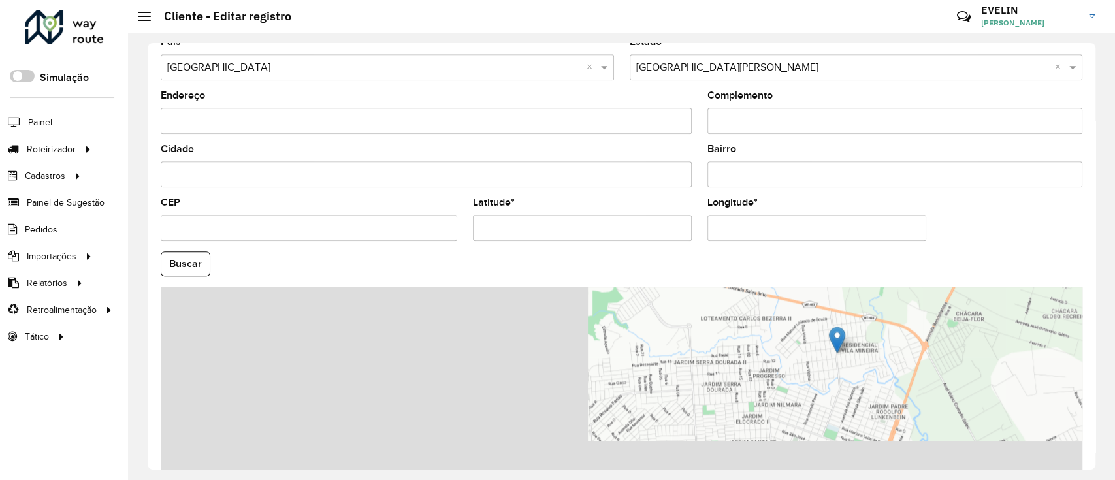
scroll to position [492, 0]
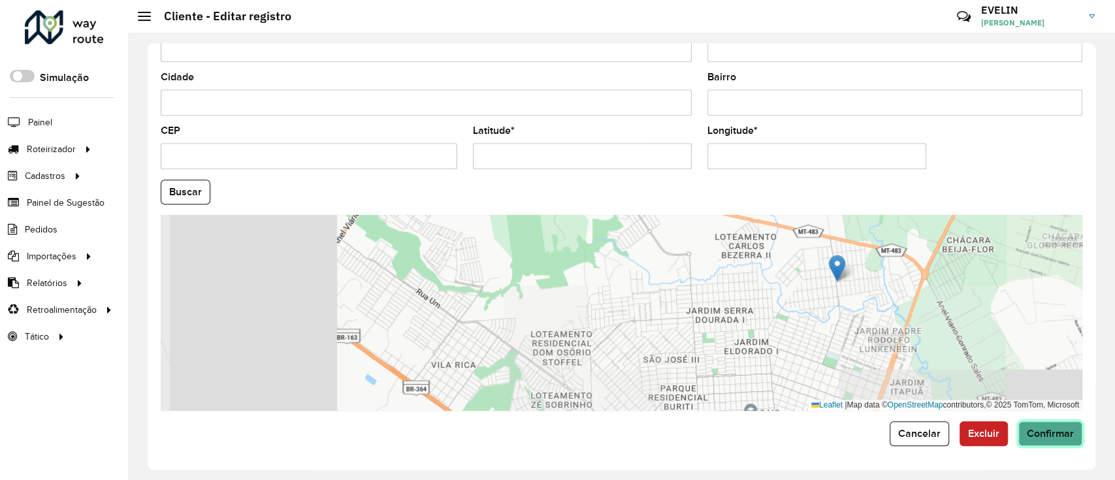
click at [1060, 433] on span "Confirmar" at bounding box center [1050, 433] width 47 height 11
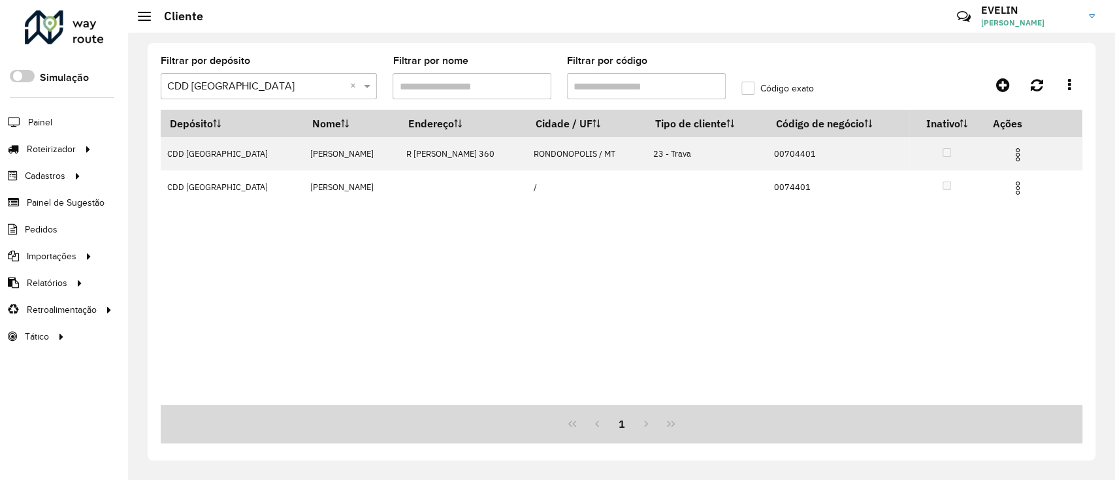
click at [598, 87] on input "Filtrar por código" at bounding box center [646, 86] width 159 height 26
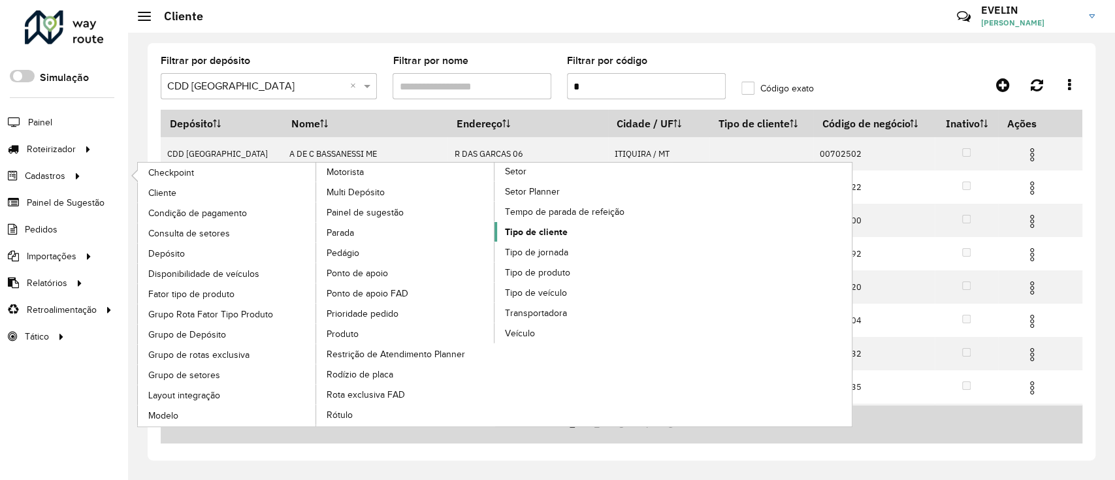
type input "*"
click at [519, 227] on span "Tipo de cliente" at bounding box center [536, 232] width 63 height 14
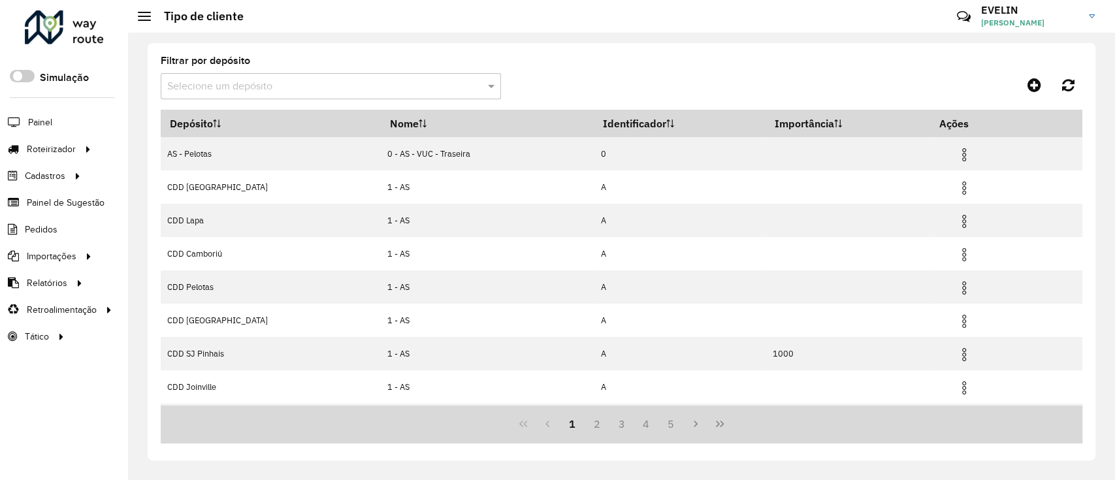
click at [287, 88] on input "text" at bounding box center [317, 87] width 301 height 16
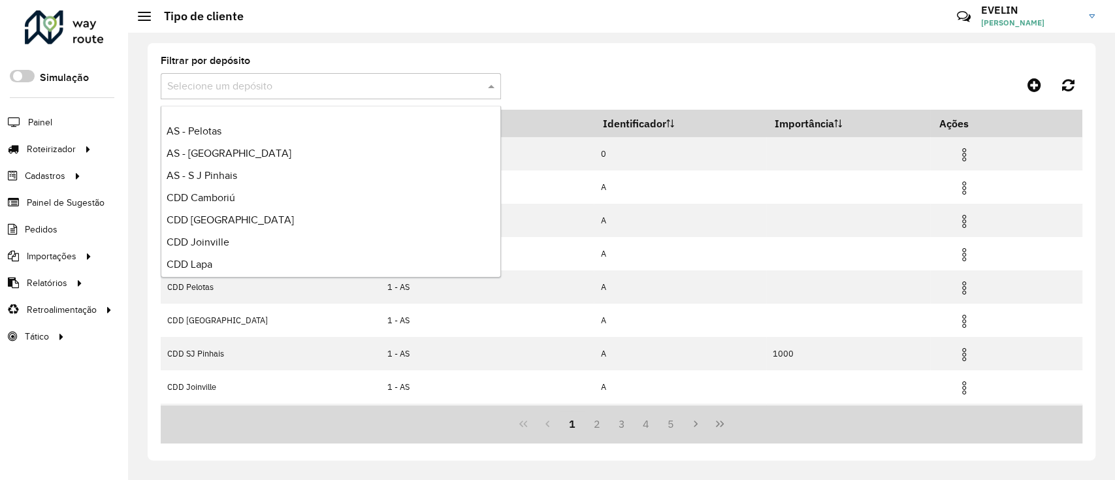
scroll to position [154, 0]
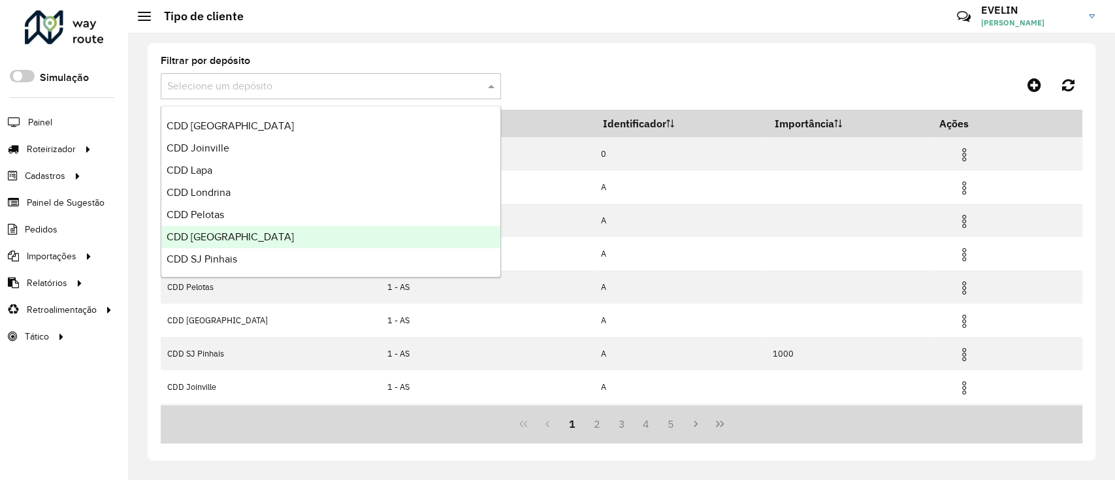
click at [215, 233] on span "CDD [GEOGRAPHIC_DATA]" at bounding box center [230, 236] width 127 height 11
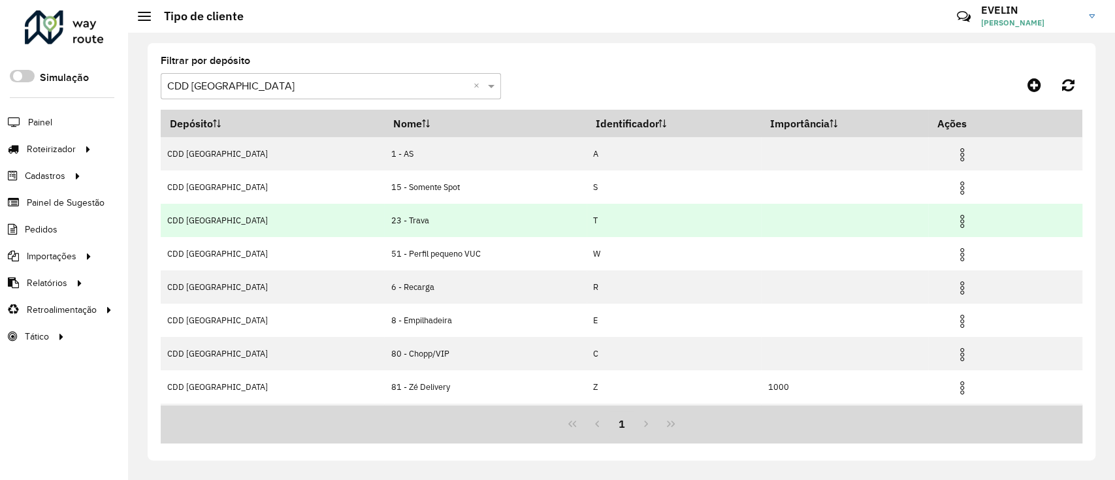
click at [955, 222] on img at bounding box center [963, 222] width 16 height 16
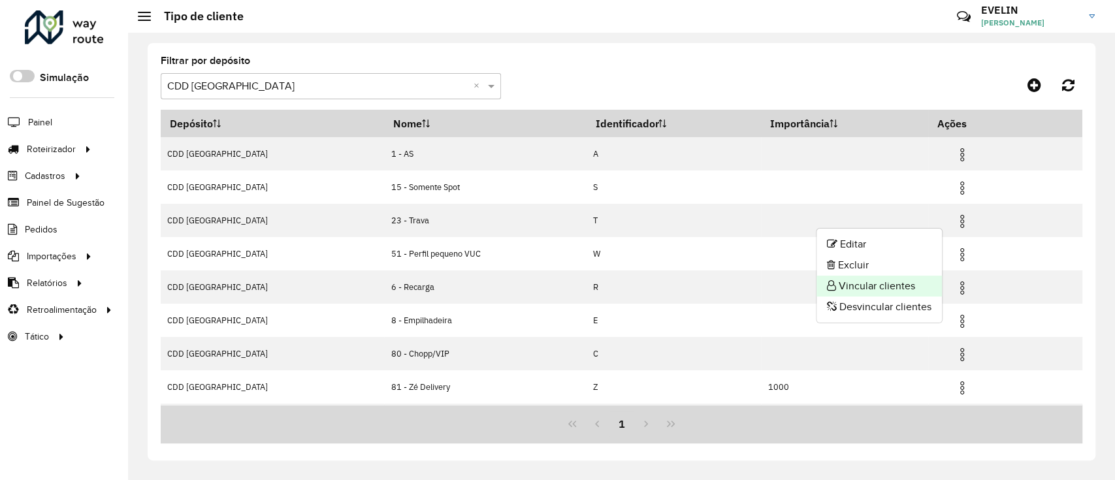
click at [880, 285] on li "Vincular clientes" at bounding box center [879, 286] width 125 height 21
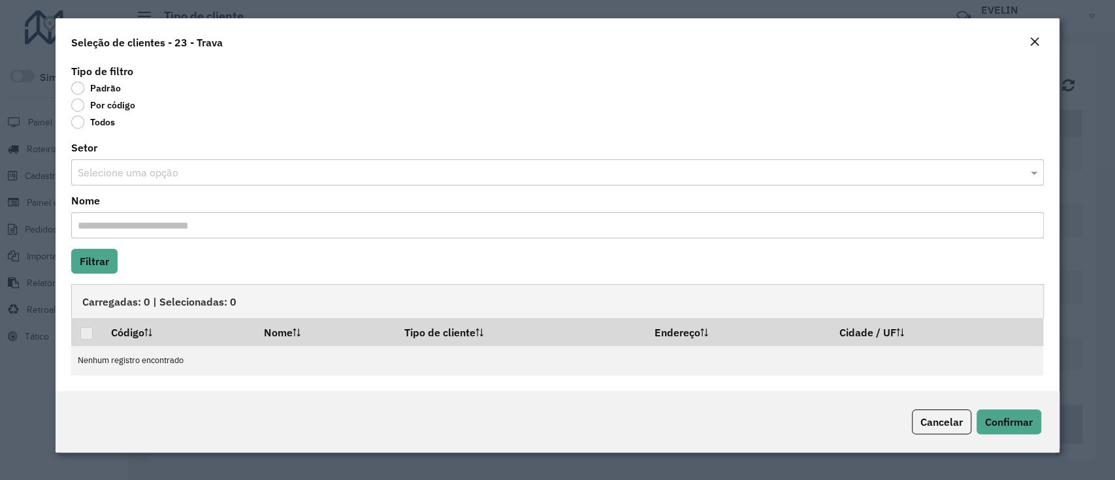
click at [101, 105] on label "Por código" at bounding box center [103, 105] width 64 height 13
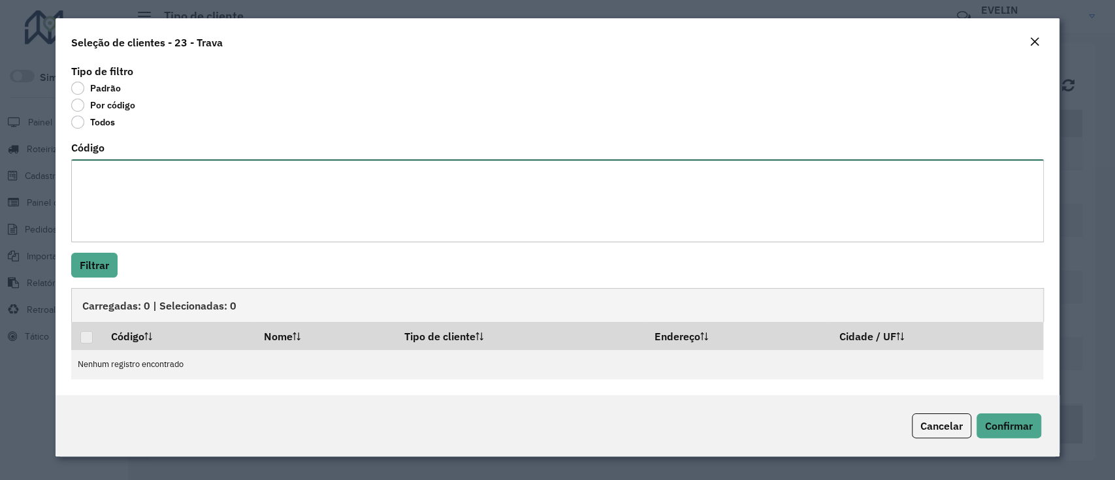
click at [189, 198] on textarea "Código" at bounding box center [557, 200] width 972 height 83
type textarea "**** ****"
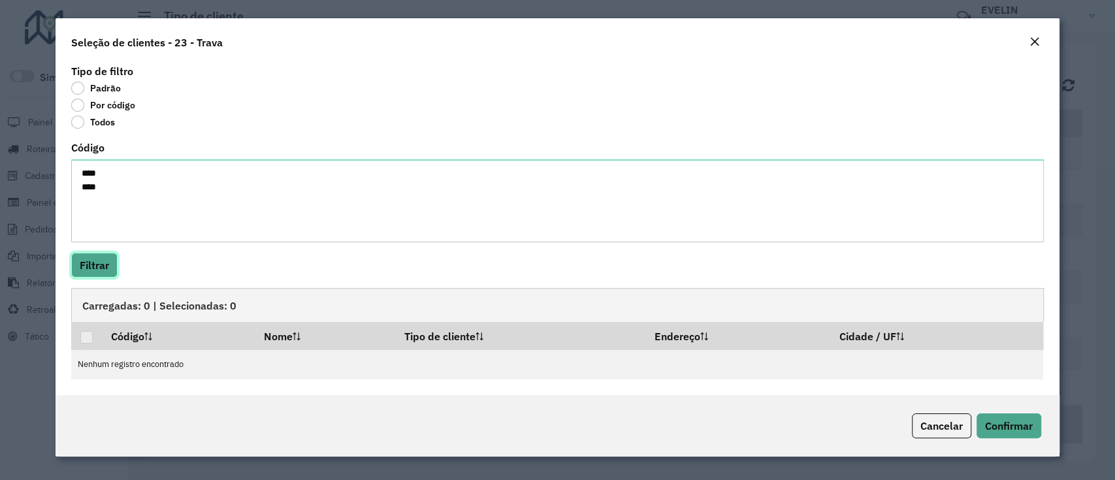
click at [91, 263] on button "Filtrar" at bounding box center [94, 265] width 46 height 25
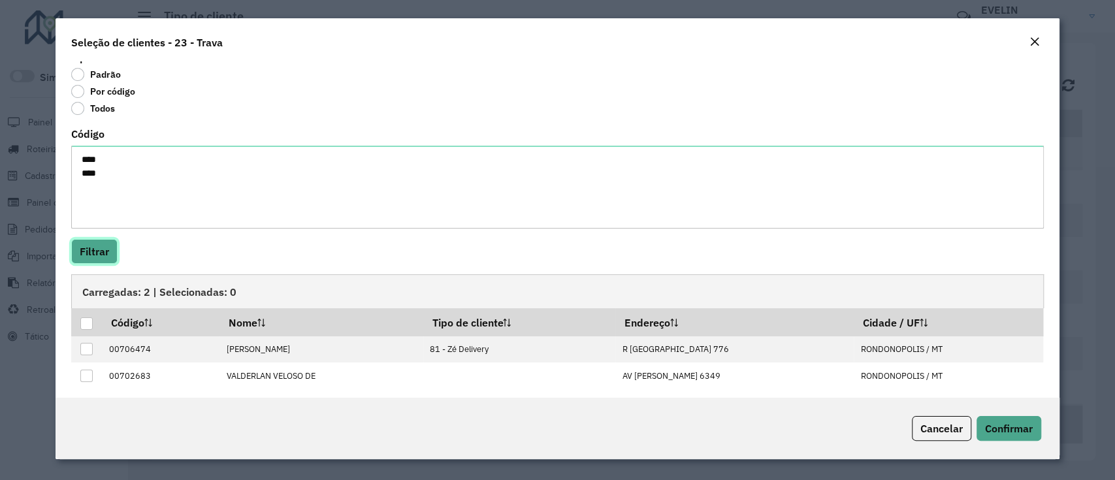
scroll to position [21, 0]
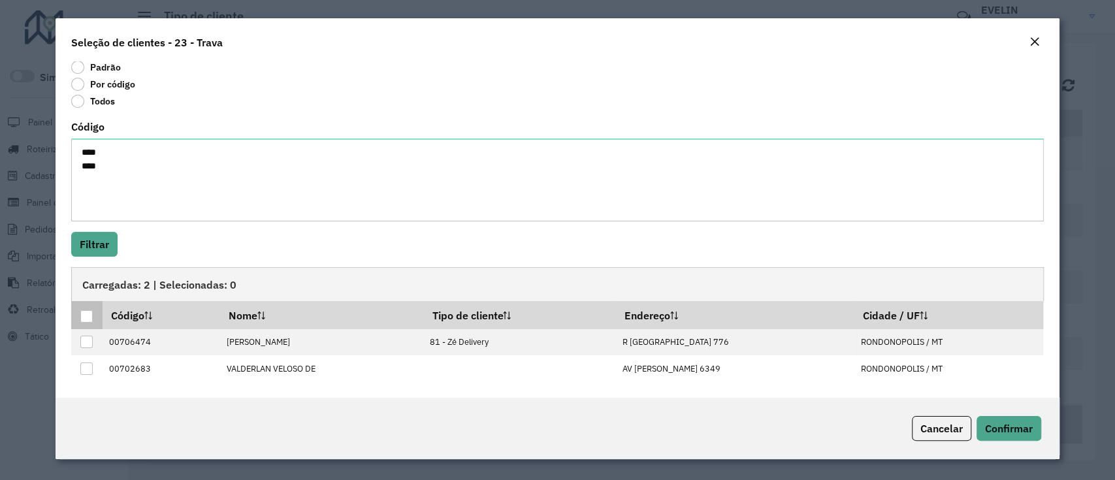
click at [84, 315] on div at bounding box center [86, 316] width 12 height 12
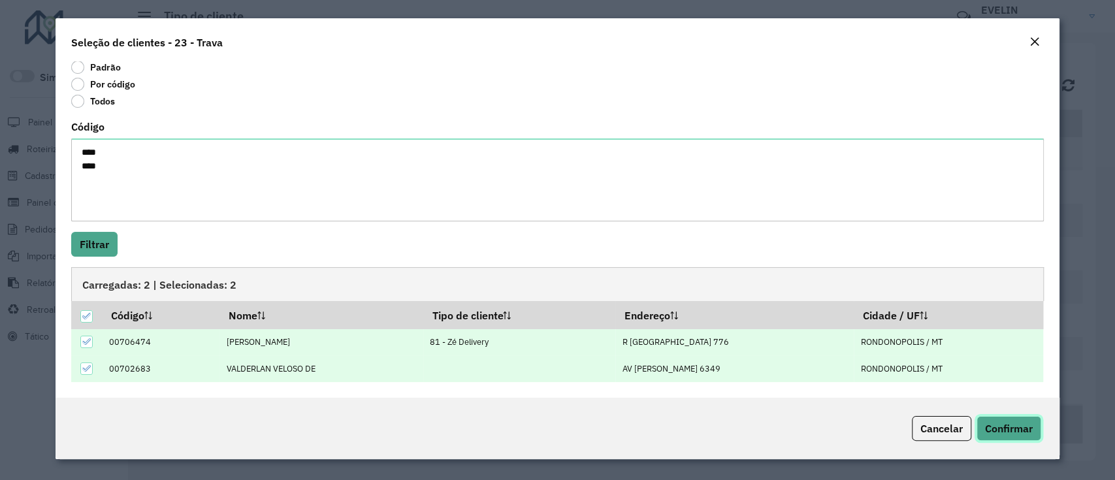
click at [997, 429] on span "Confirmar" at bounding box center [1009, 428] width 48 height 13
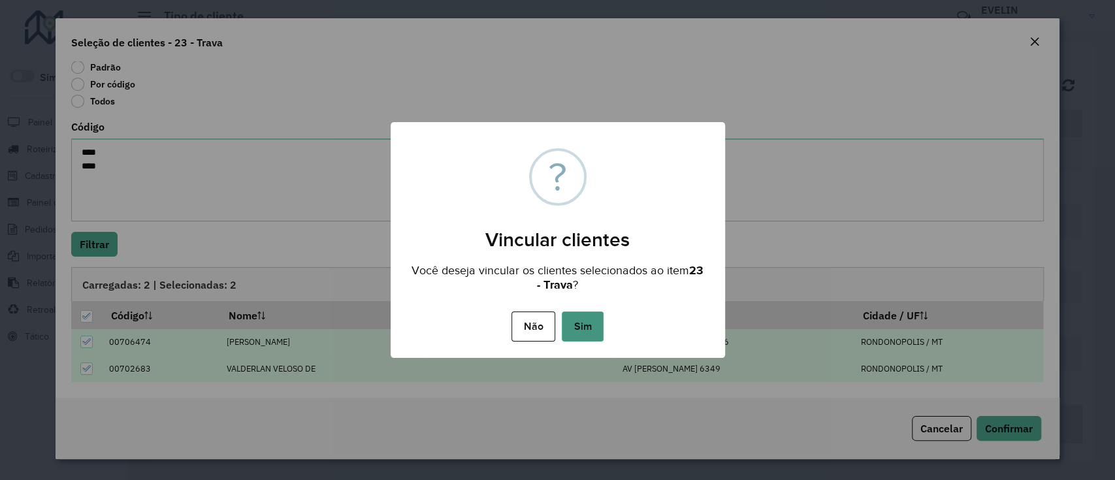
click at [578, 335] on button "Sim" at bounding box center [583, 327] width 42 height 30
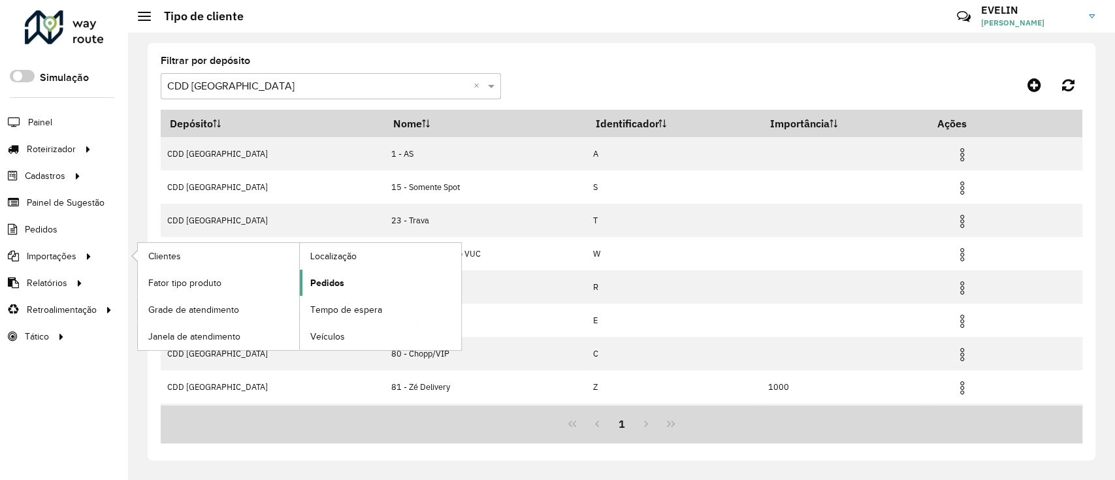
click at [320, 289] on link "Pedidos" at bounding box center [380, 283] width 161 height 26
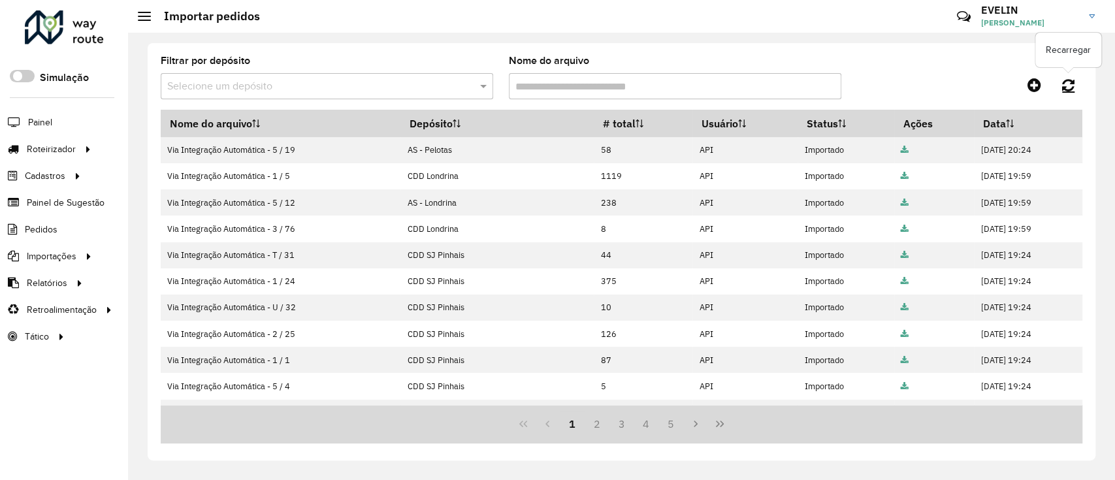
click at [1070, 83] on icon at bounding box center [1068, 85] width 12 height 14
click at [1068, 90] on icon at bounding box center [1068, 85] width 12 height 14
click at [1068, 80] on icon at bounding box center [1068, 85] width 12 height 14
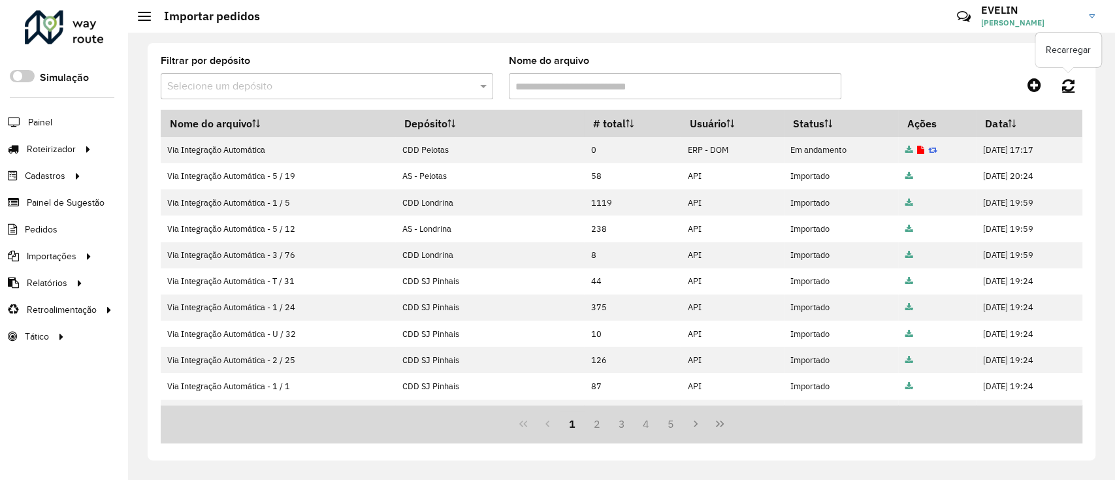
click at [1070, 88] on icon at bounding box center [1068, 85] width 12 height 14
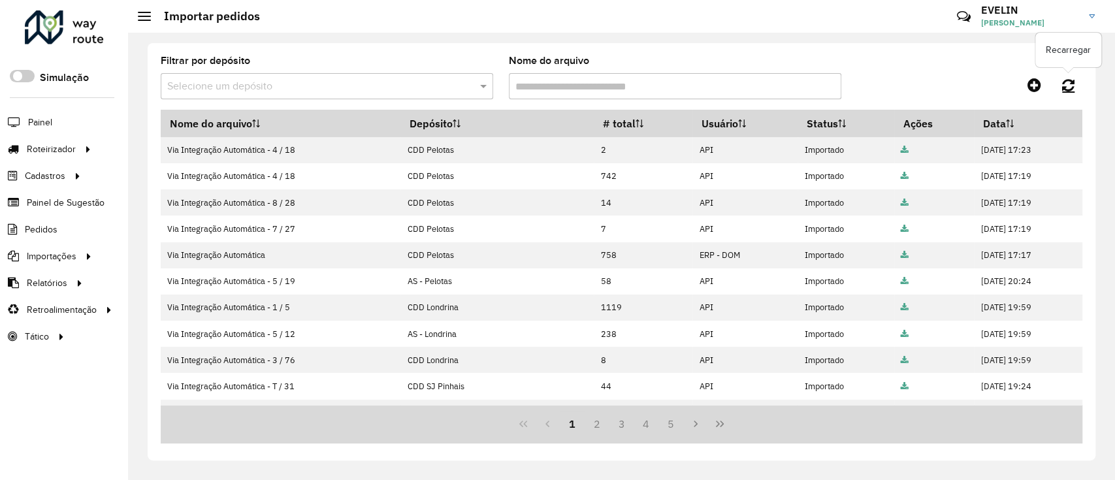
click at [1077, 93] on link at bounding box center [1068, 85] width 28 height 24
click at [1074, 82] on icon at bounding box center [1068, 85] width 12 height 14
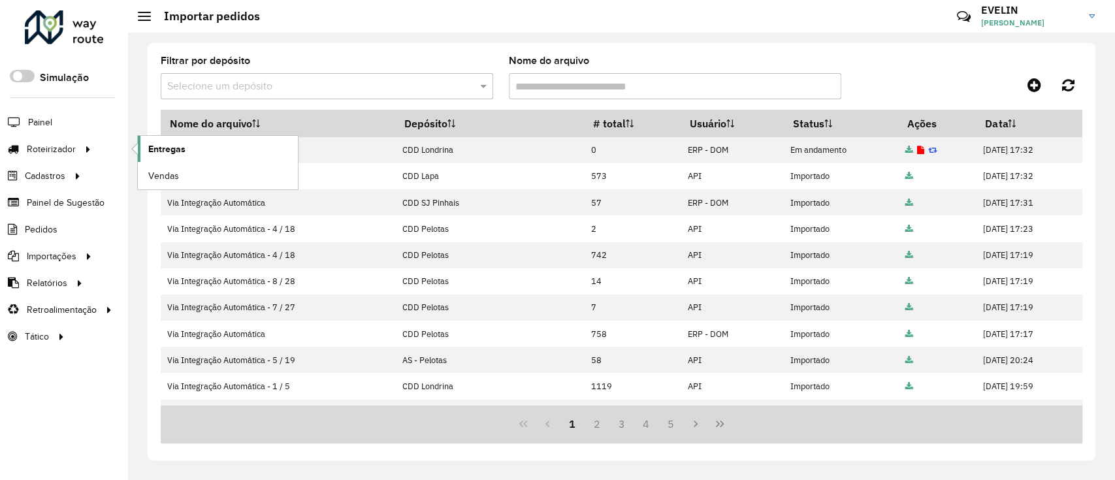
click at [151, 153] on span "Entregas" at bounding box center [166, 149] width 37 height 14
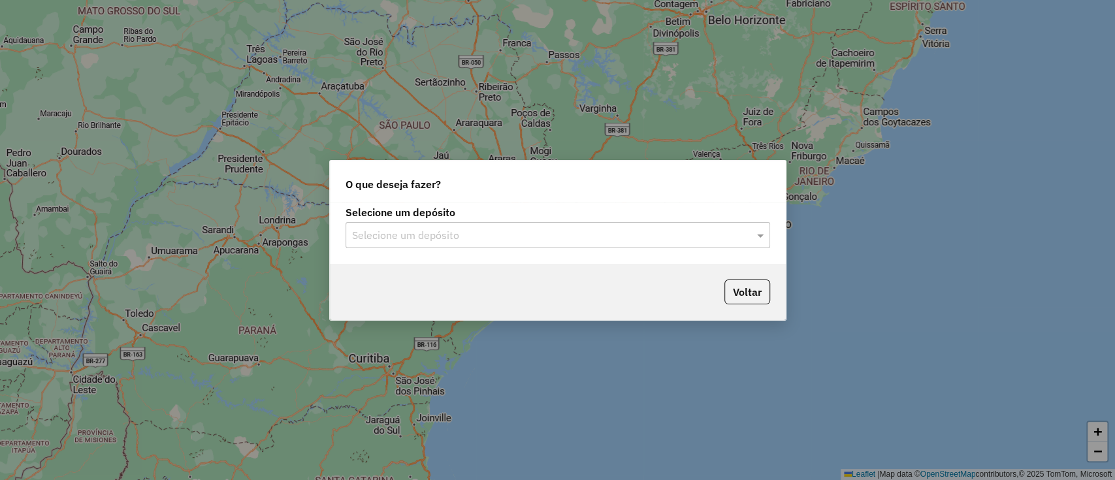
drag, startPoint x: 549, startPoint y: 243, endPoint x: 521, endPoint y: 248, distance: 28.6
click at [549, 242] on div "Selecione um depósito" at bounding box center [558, 235] width 425 height 26
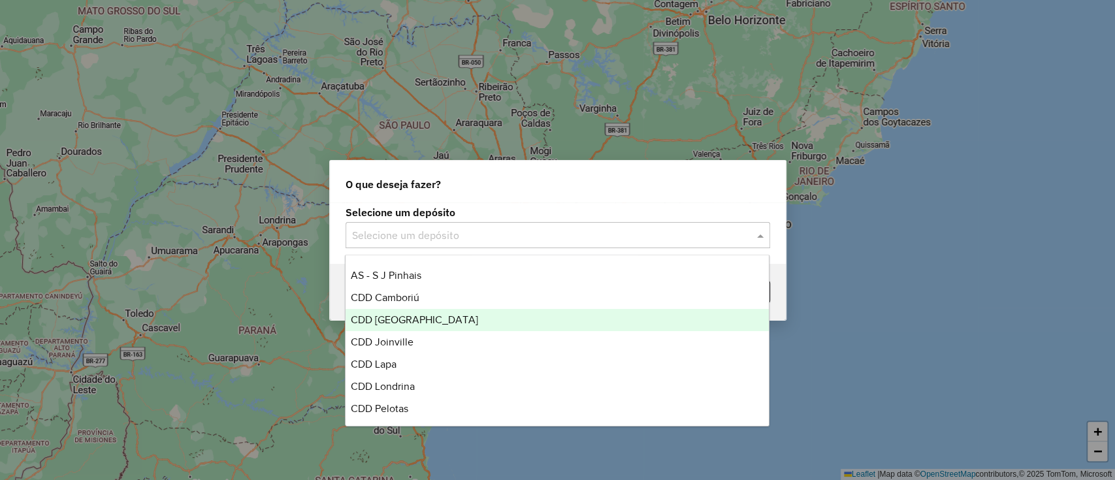
scroll to position [154, 0]
drag, startPoint x: 382, startPoint y: 319, endPoint x: 404, endPoint y: 318, distance: 22.9
click at [382, 318] on span "CDD Lapa" at bounding box center [374, 319] width 46 height 11
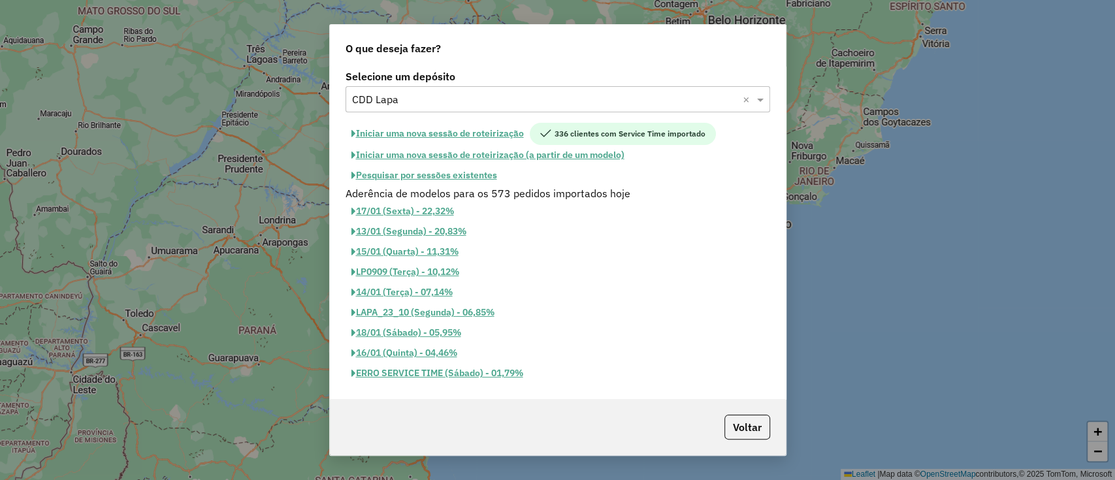
click at [416, 134] on button "Iniciar uma nova sessão de roteirização" at bounding box center [438, 134] width 184 height 22
select select "*"
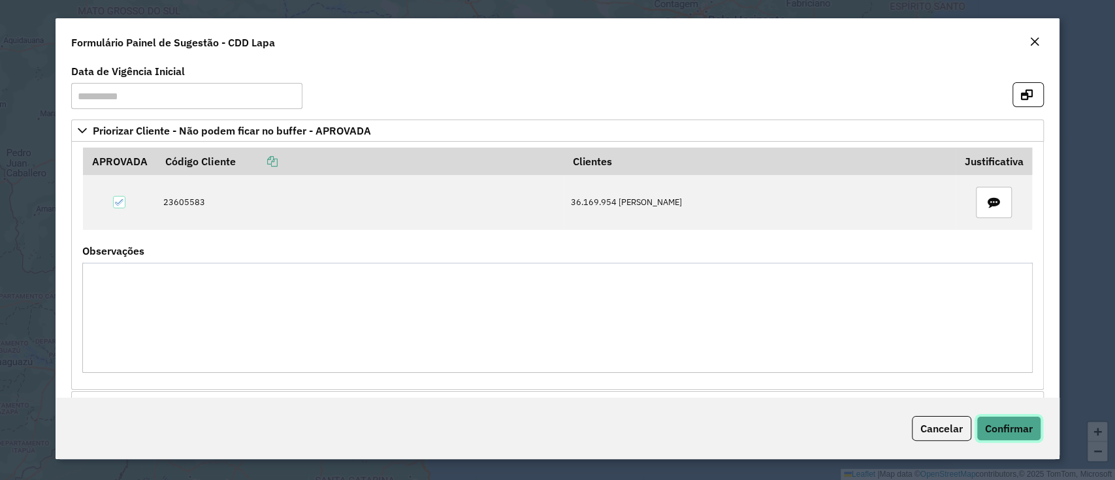
click at [1024, 430] on span "Confirmar" at bounding box center [1009, 428] width 48 height 13
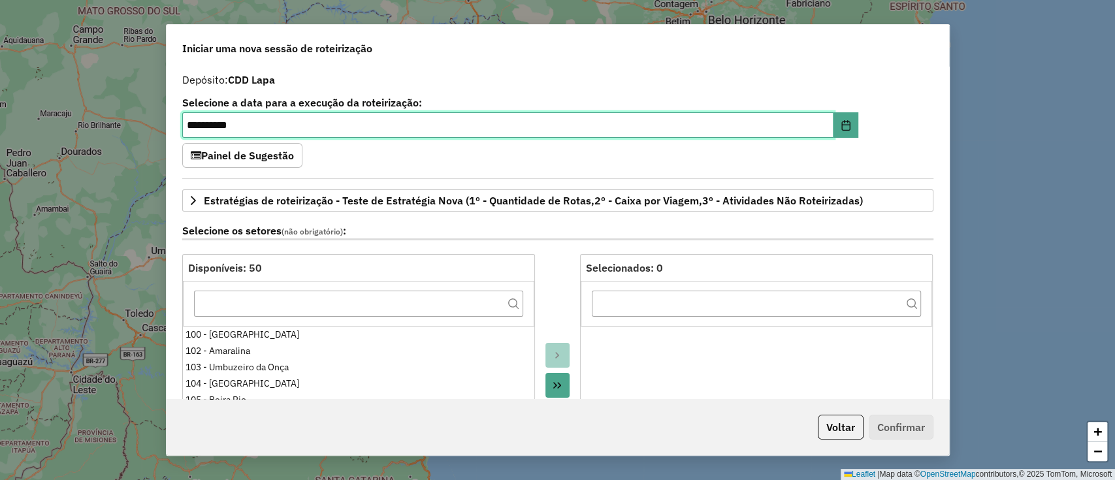
scroll to position [87, 0]
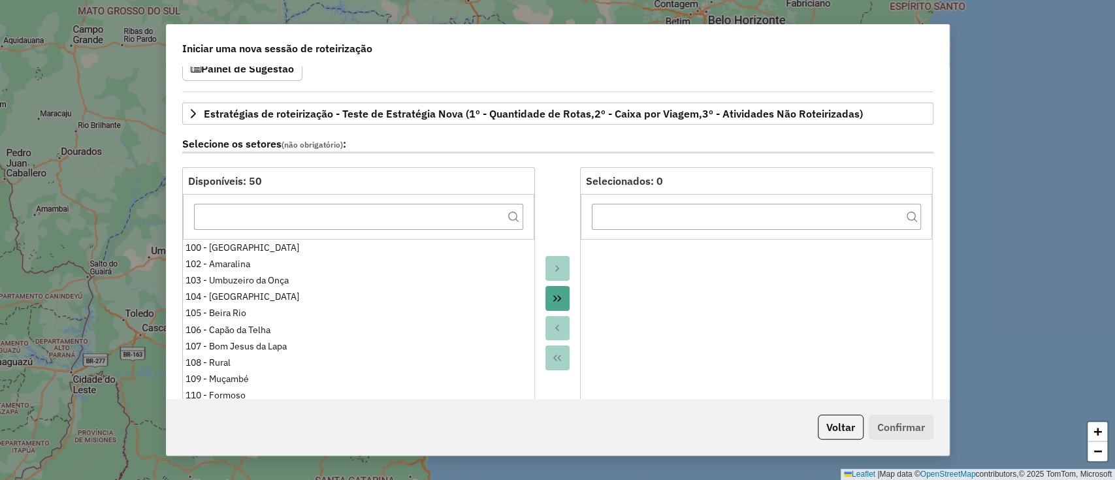
click at [568, 299] on div at bounding box center [558, 312] width 46 height 291
click at [554, 297] on icon "Move All to Target" at bounding box center [557, 298] width 8 height 7
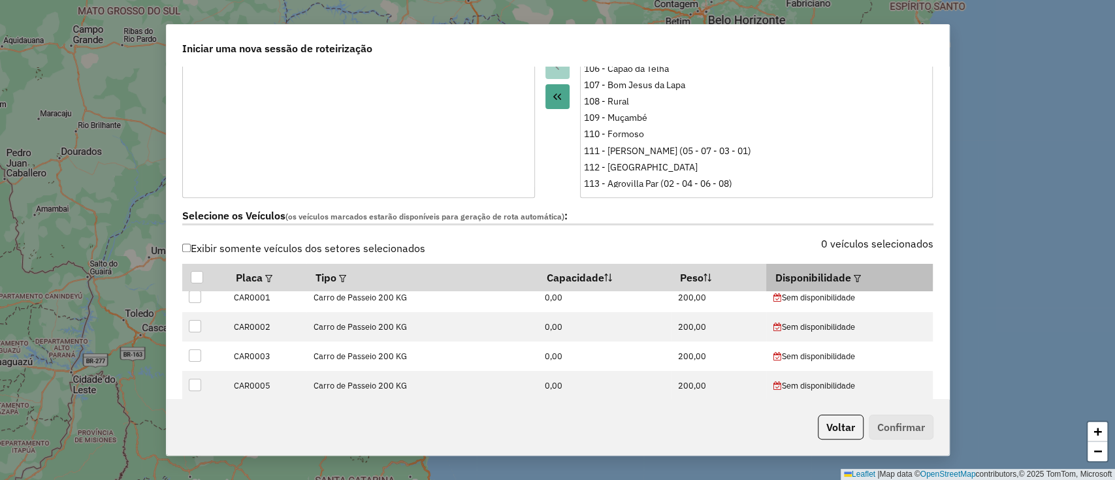
scroll to position [174, 0]
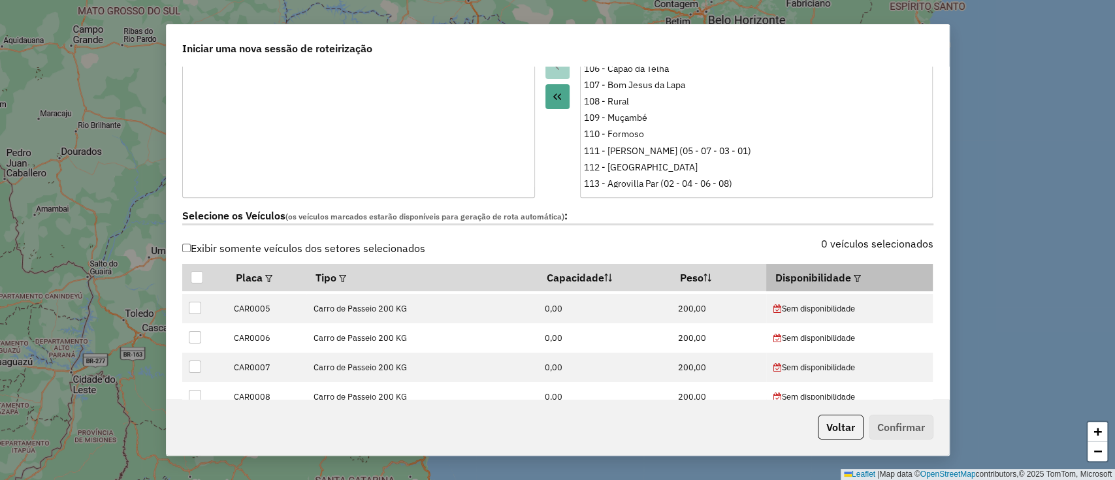
click at [854, 278] on em at bounding box center [857, 278] width 7 height 7
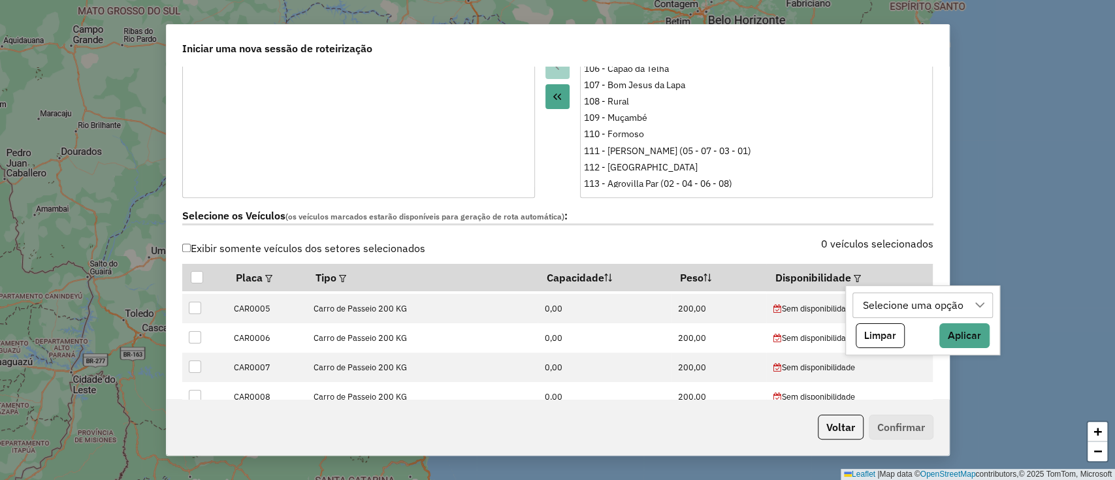
click at [874, 310] on div "Selecione uma opção" at bounding box center [913, 305] width 110 height 25
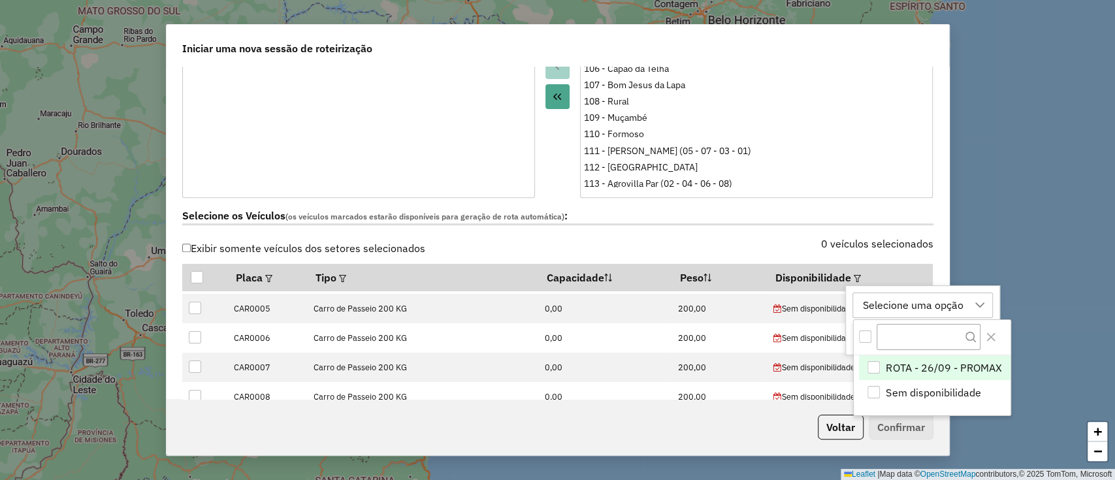
click at [890, 368] on span "ROTA - 26/09 - PROMAX" at bounding box center [944, 368] width 116 height 16
click at [990, 335] on icon "Close" at bounding box center [991, 337] width 10 height 10
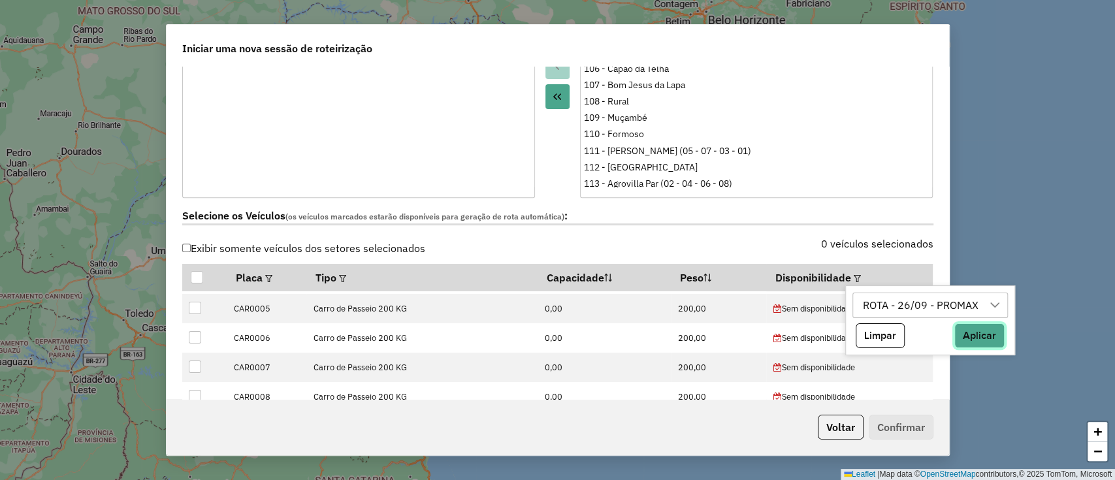
drag, startPoint x: 990, startPoint y: 335, endPoint x: 889, endPoint y: 300, distance: 107.0
click at [992, 335] on button "Aplicar" at bounding box center [980, 335] width 50 height 25
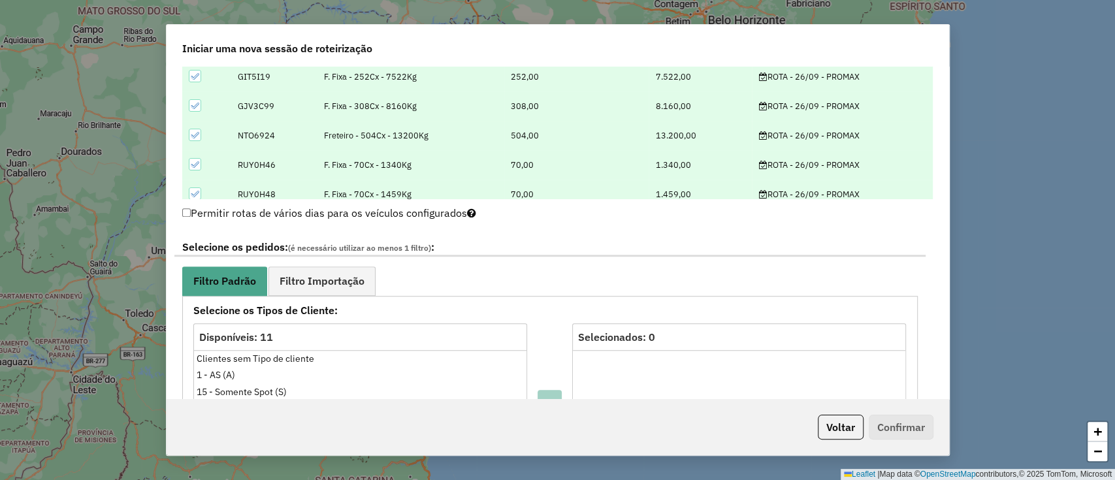
scroll to position [784, 0]
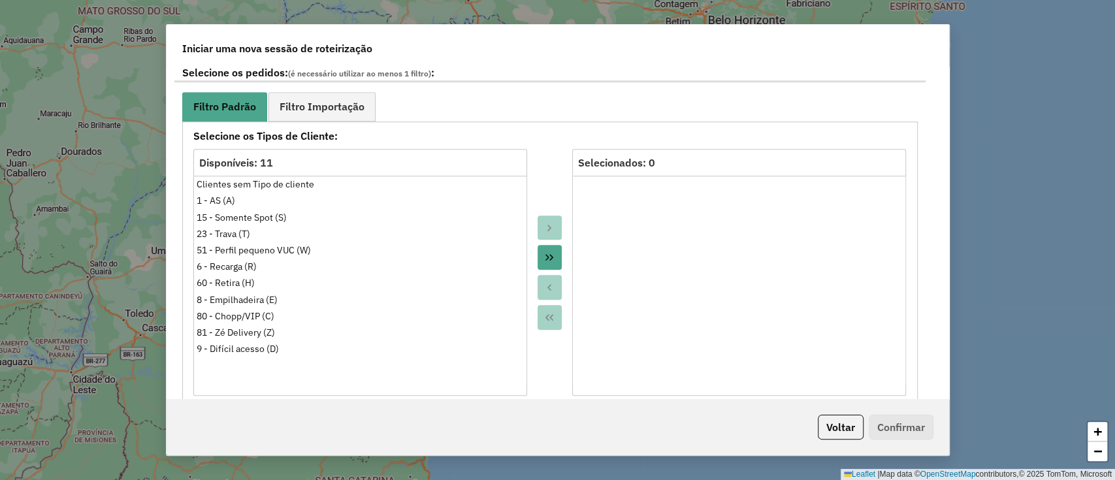
click at [544, 256] on icon "Move All to Target" at bounding box center [549, 257] width 10 height 10
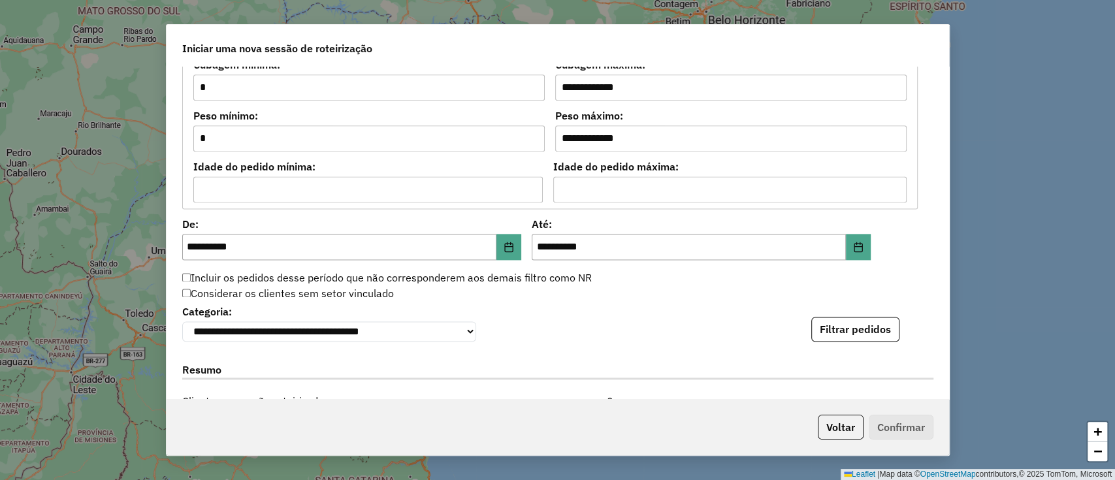
scroll to position [1219, 0]
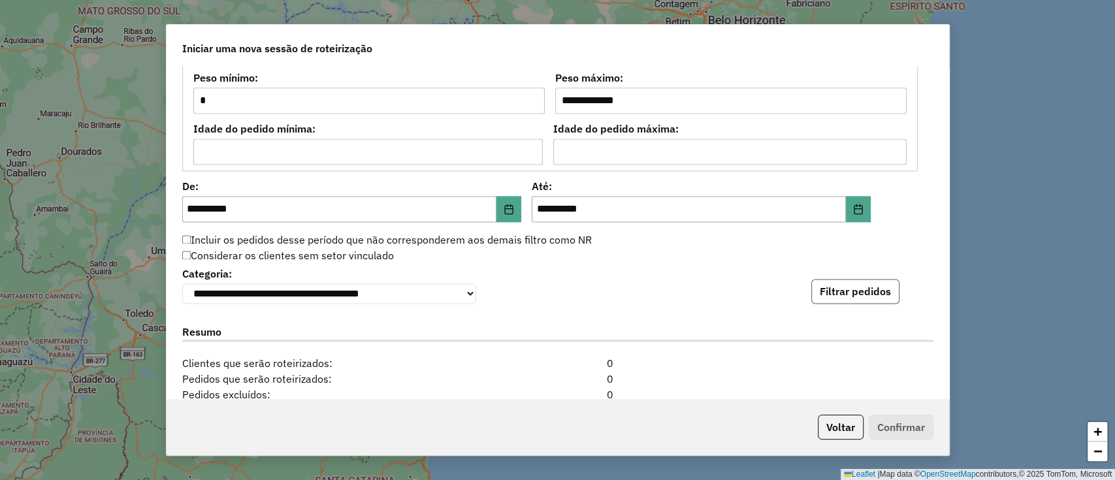
click at [862, 293] on button "Filtrar pedidos" at bounding box center [855, 291] width 88 height 25
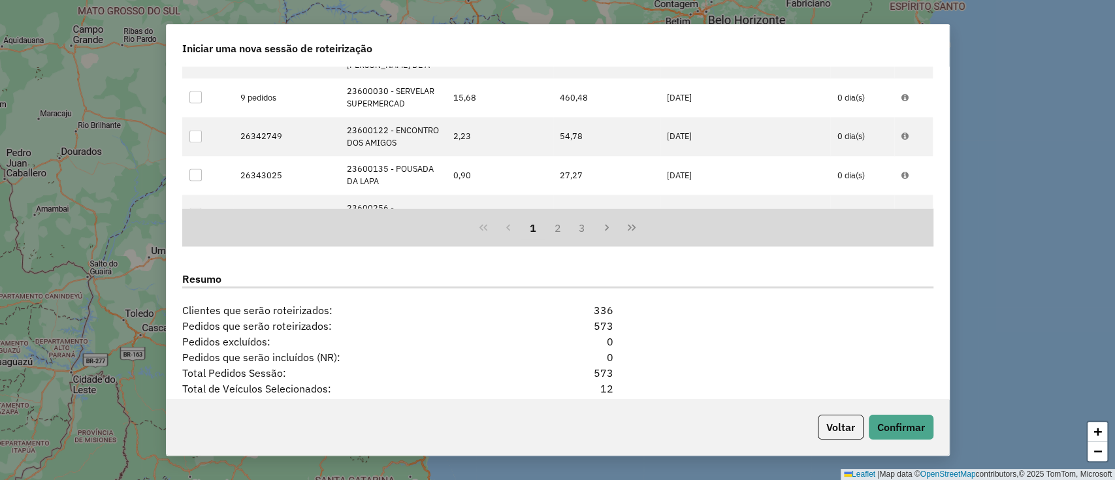
scroll to position [1655, 0]
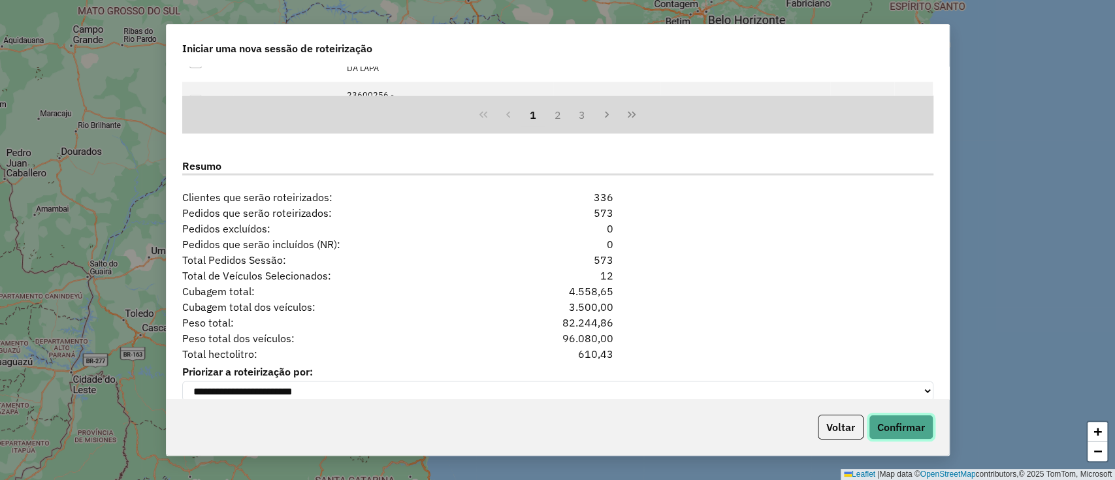
click at [911, 428] on button "Confirmar" at bounding box center [901, 427] width 65 height 25
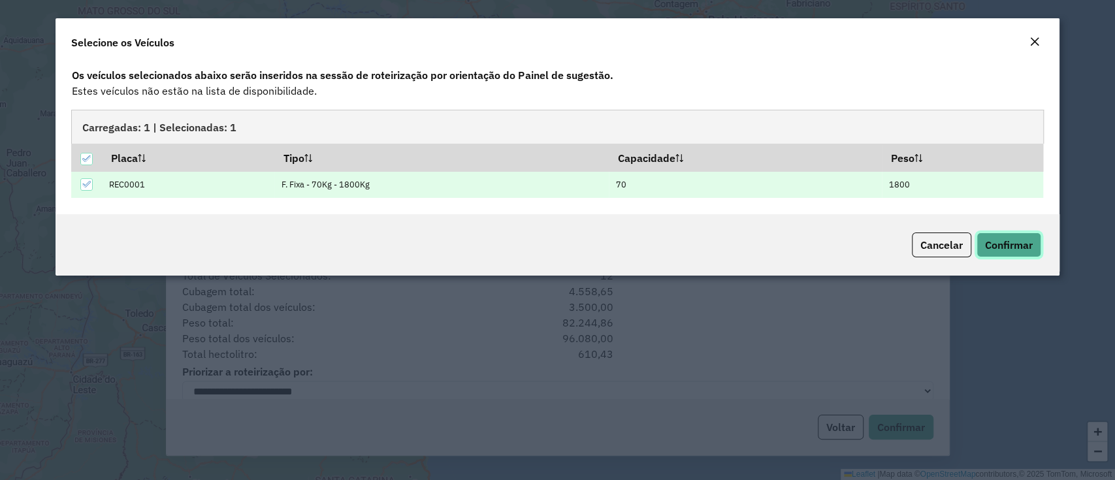
click at [1023, 244] on span "Confirmar" at bounding box center [1009, 244] width 48 height 13
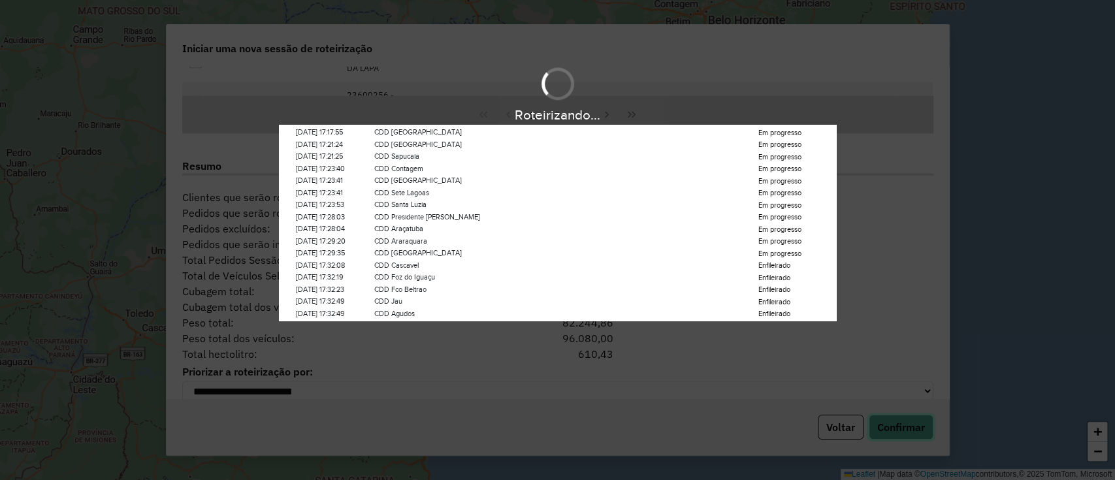
scroll to position [37, 0]
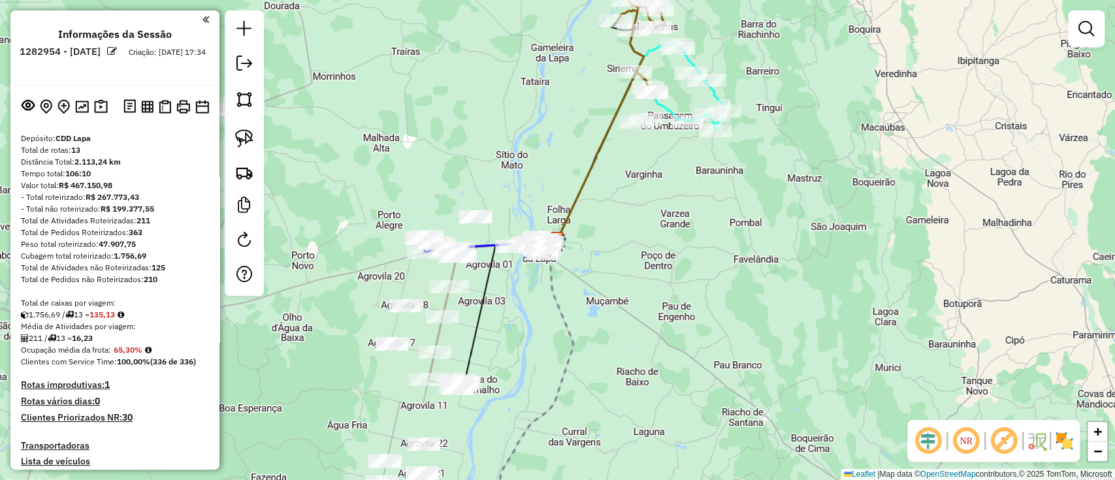
drag, startPoint x: 687, startPoint y: 231, endPoint x: 668, endPoint y: 287, distance: 59.5
click at [668, 287] on div "Janela de atendimento Grade de atendimento Capacidade Transportadoras Veículos …" at bounding box center [557, 240] width 1115 height 480
